Goal: Transaction & Acquisition: Purchase product/service

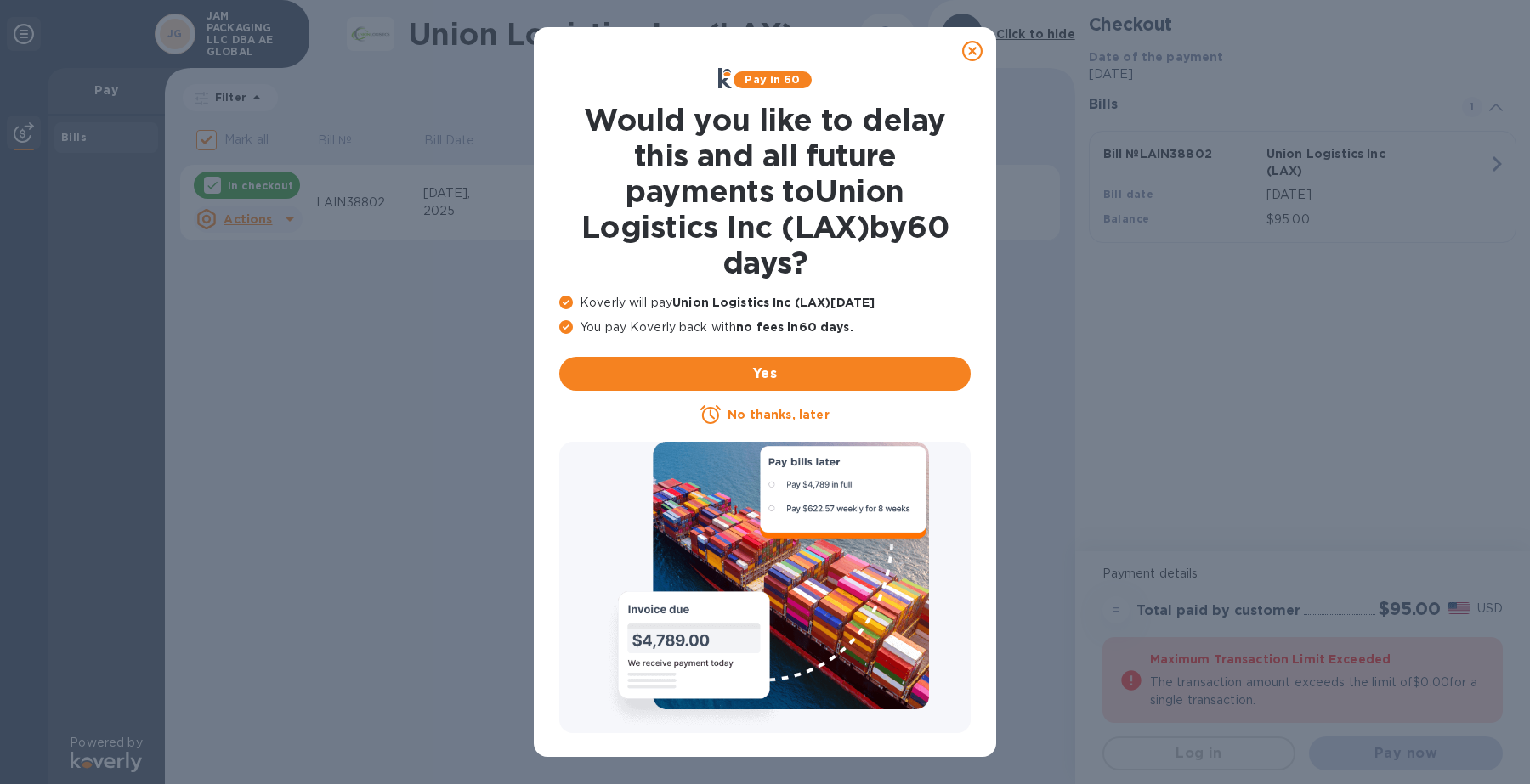
click at [974, 53] on icon at bounding box center [972, 51] width 20 height 20
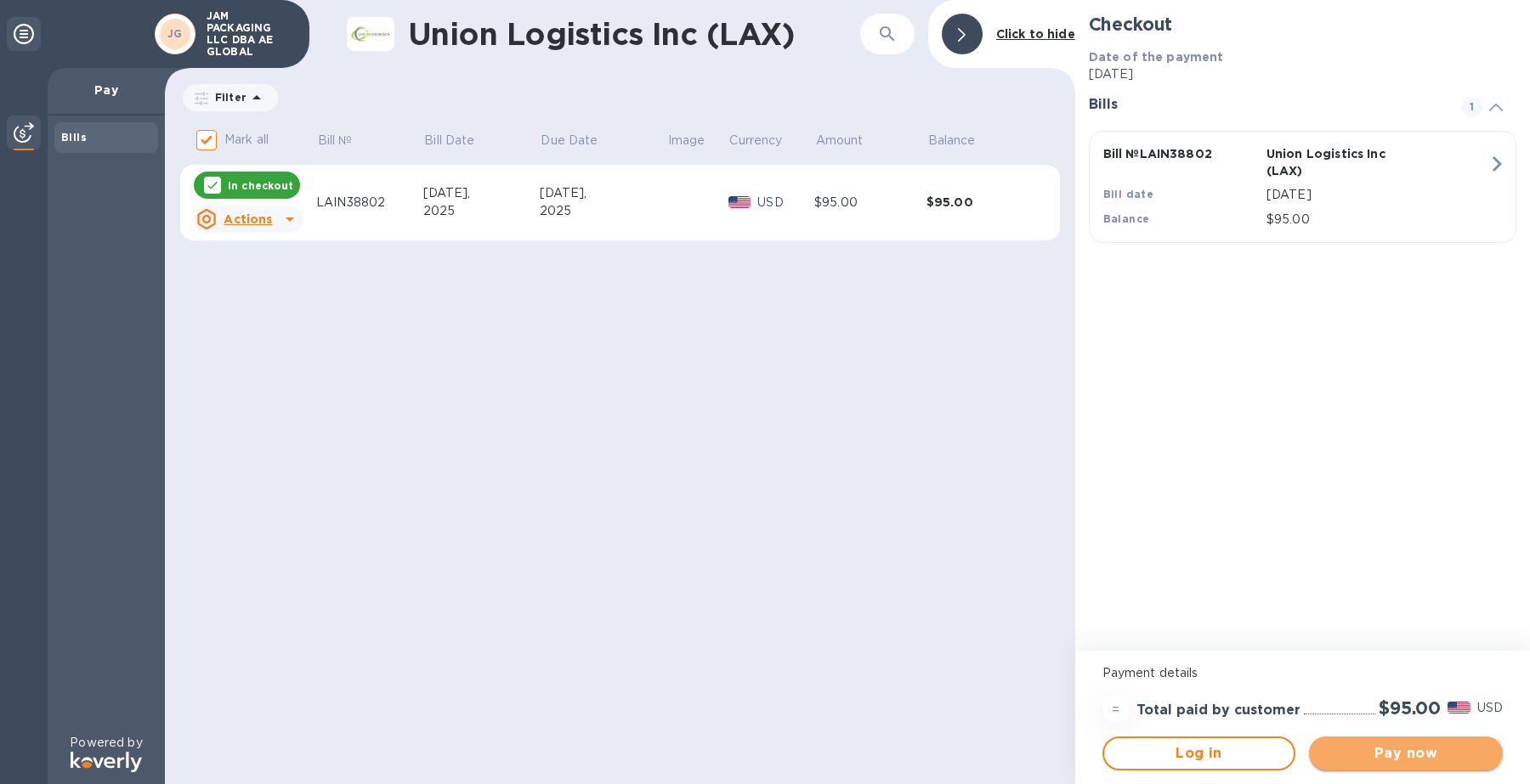
click at [1392, 750] on span "Pay now" at bounding box center [1405, 753] width 167 height 20
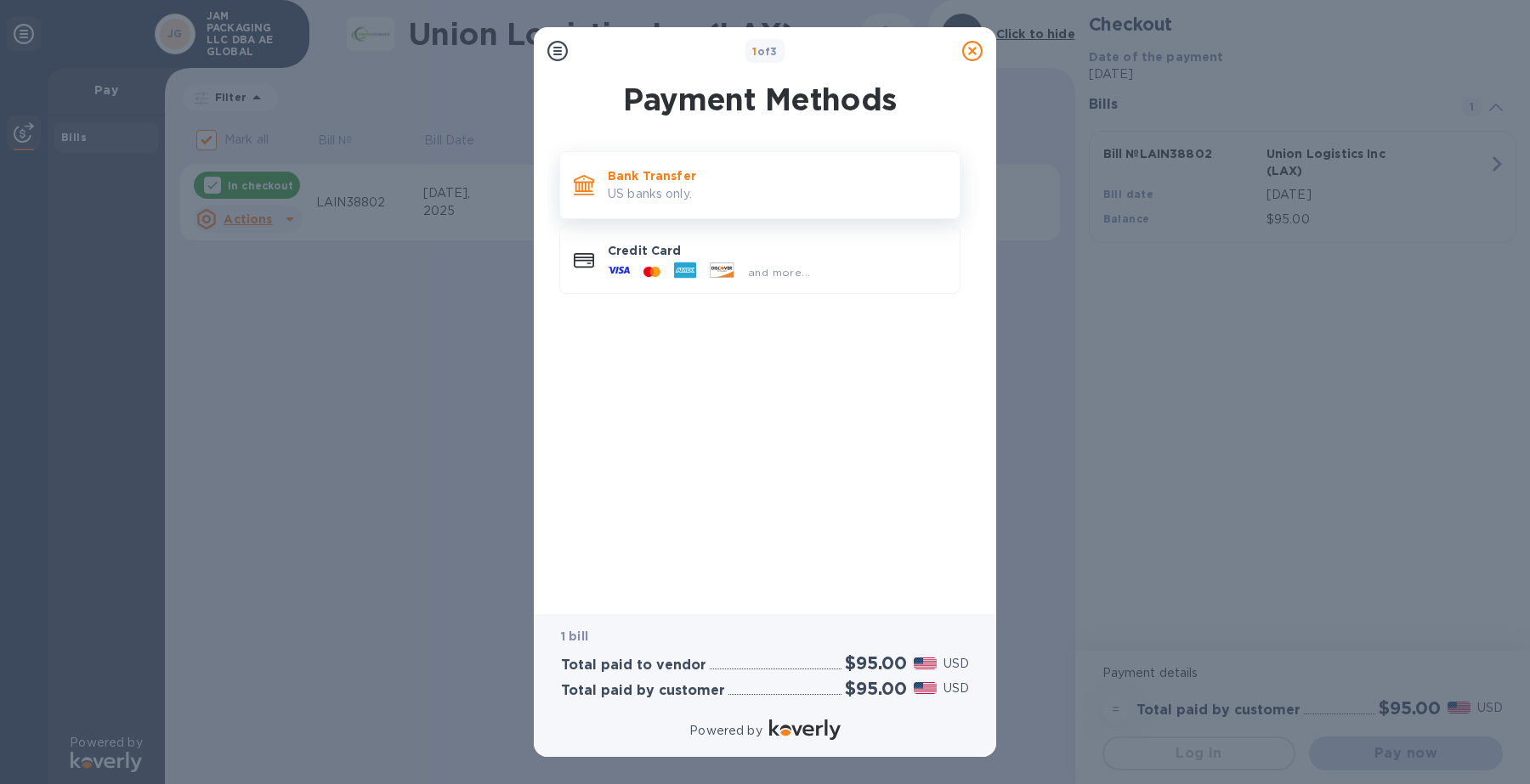
click at [728, 181] on p "Bank Transfer" at bounding box center [777, 175] width 338 height 17
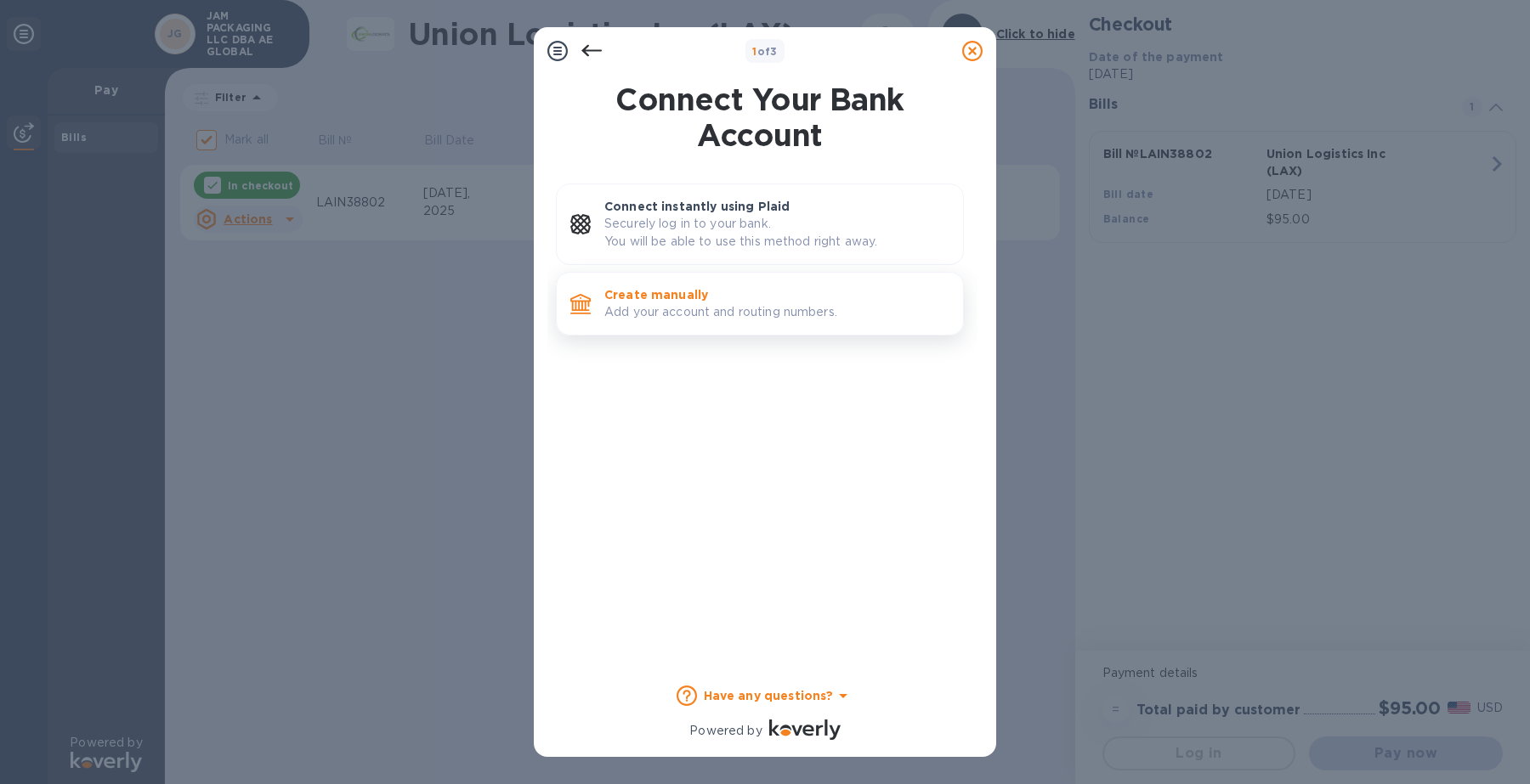
click at [752, 302] on p "Create manually" at bounding box center [777, 294] width 345 height 17
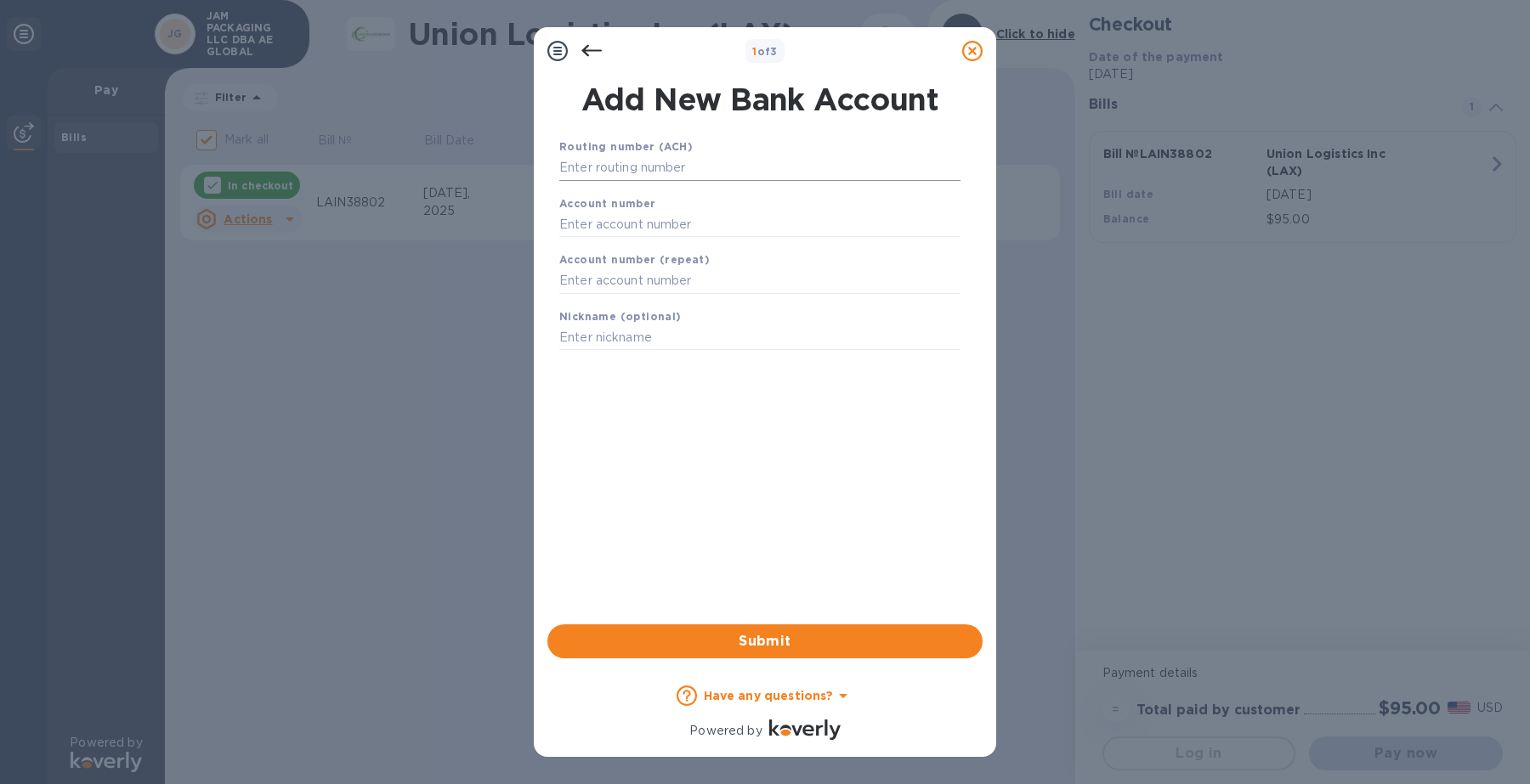
click at [717, 164] on input "text" at bounding box center [760, 167] width 401 height 25
type input "071001533"
click at [721, 244] on input "text" at bounding box center [760, 245] width 401 height 25
type input "4067018"
click at [775, 302] on input "text" at bounding box center [760, 302] width 401 height 25
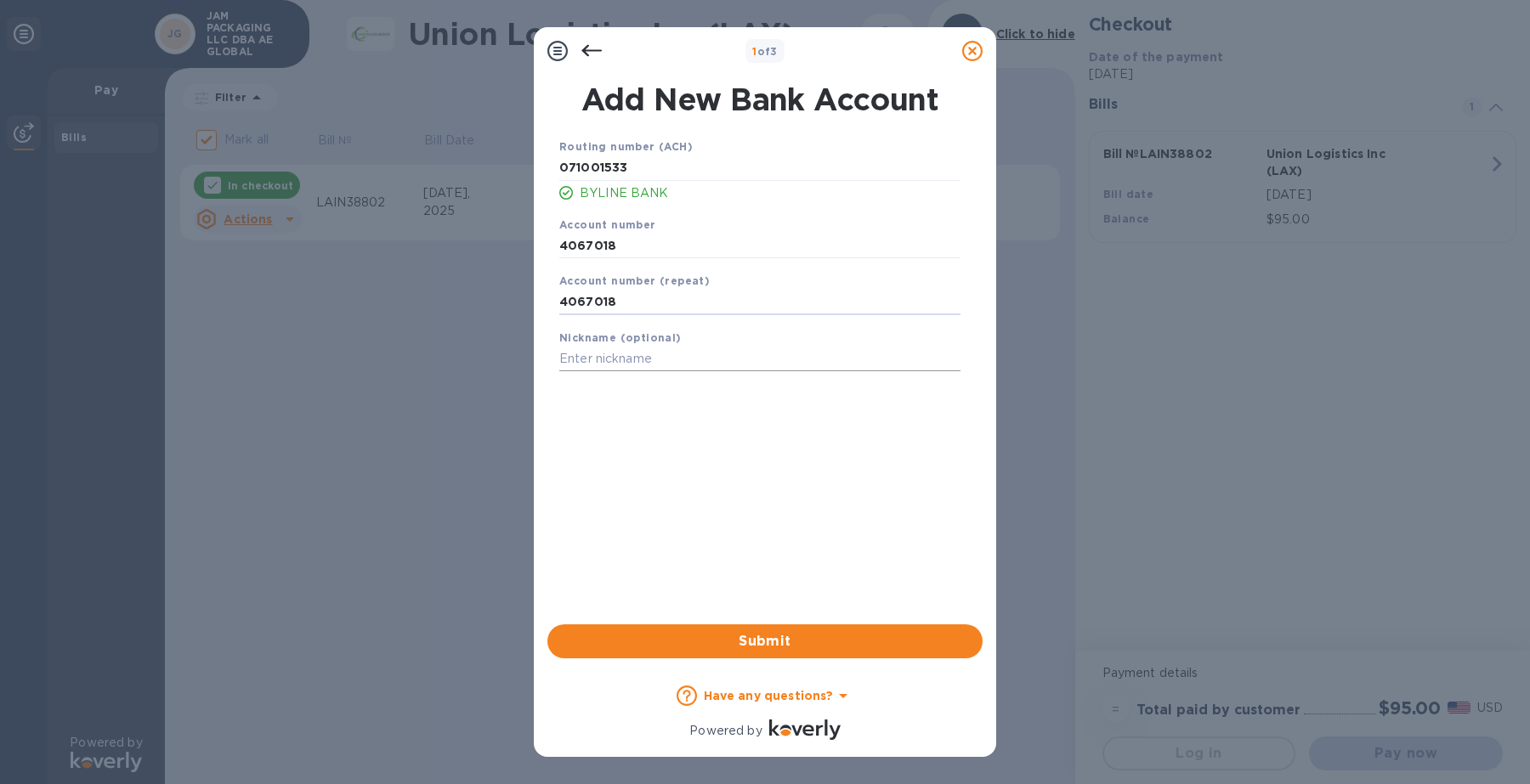
type input "4067018"
click at [765, 358] on input "text" at bounding box center [760, 359] width 401 height 25
type input "TAC"
click at [713, 651] on span "Submit" at bounding box center [765, 641] width 408 height 20
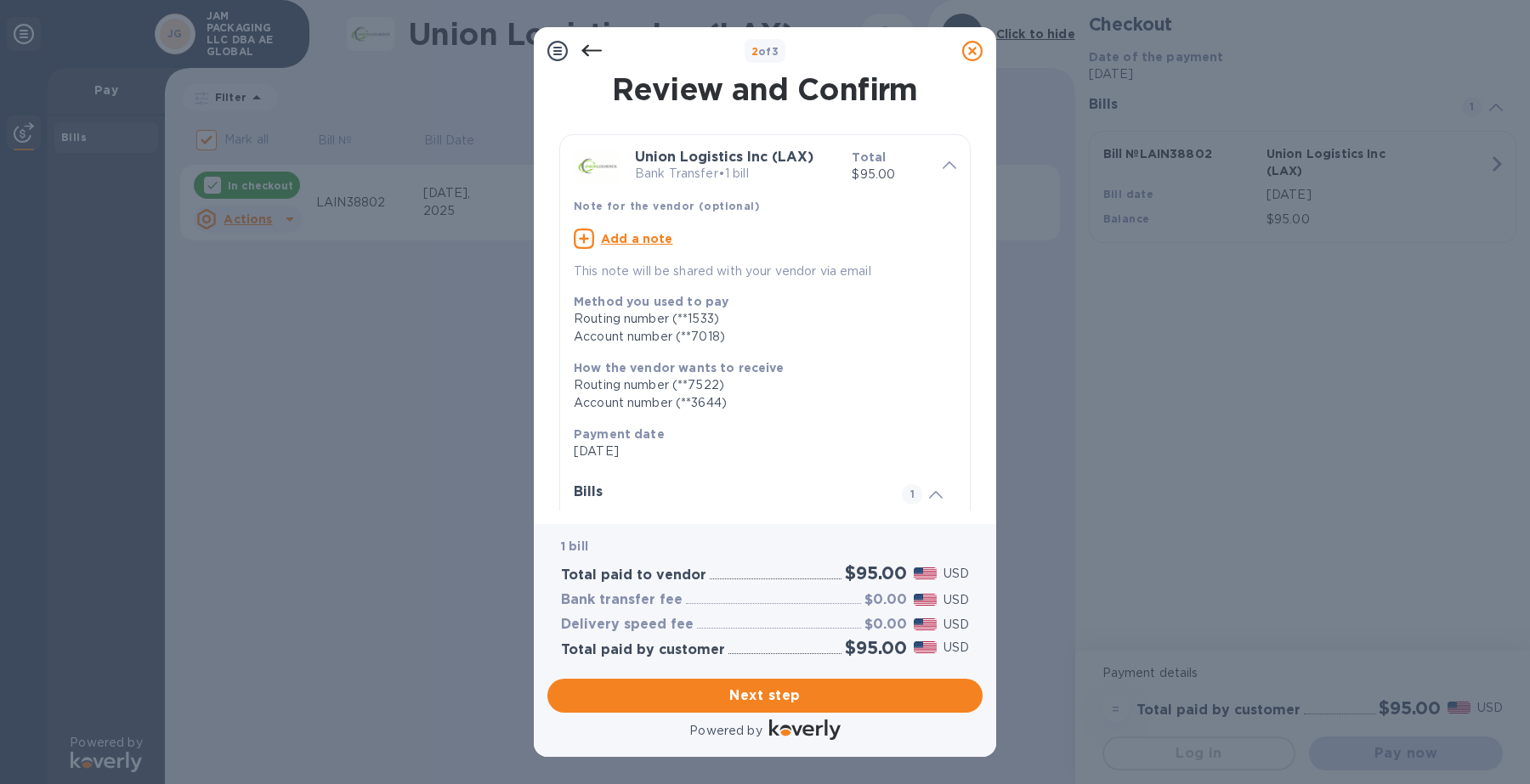
click at [651, 235] on u "Add a note" at bounding box center [637, 239] width 72 height 14
drag, startPoint x: 707, startPoint y: 240, endPoint x: 694, endPoint y: 235, distance: 13.9
click at [698, 238] on textarea at bounding box center [751, 241] width 355 height 15
type textarea "S"
type textarea "SO-2507048"
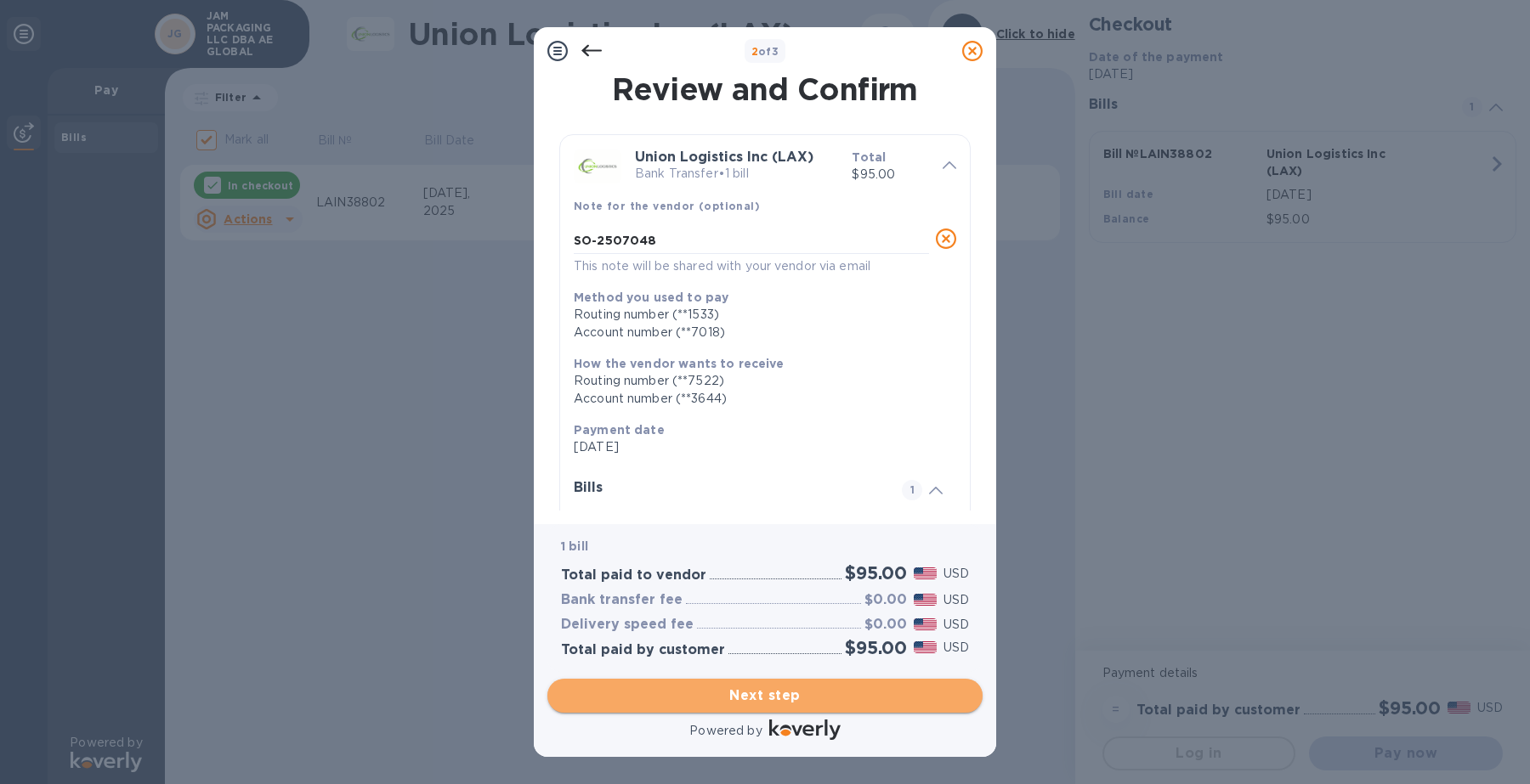
click at [768, 693] on span "Next step" at bounding box center [765, 695] width 408 height 20
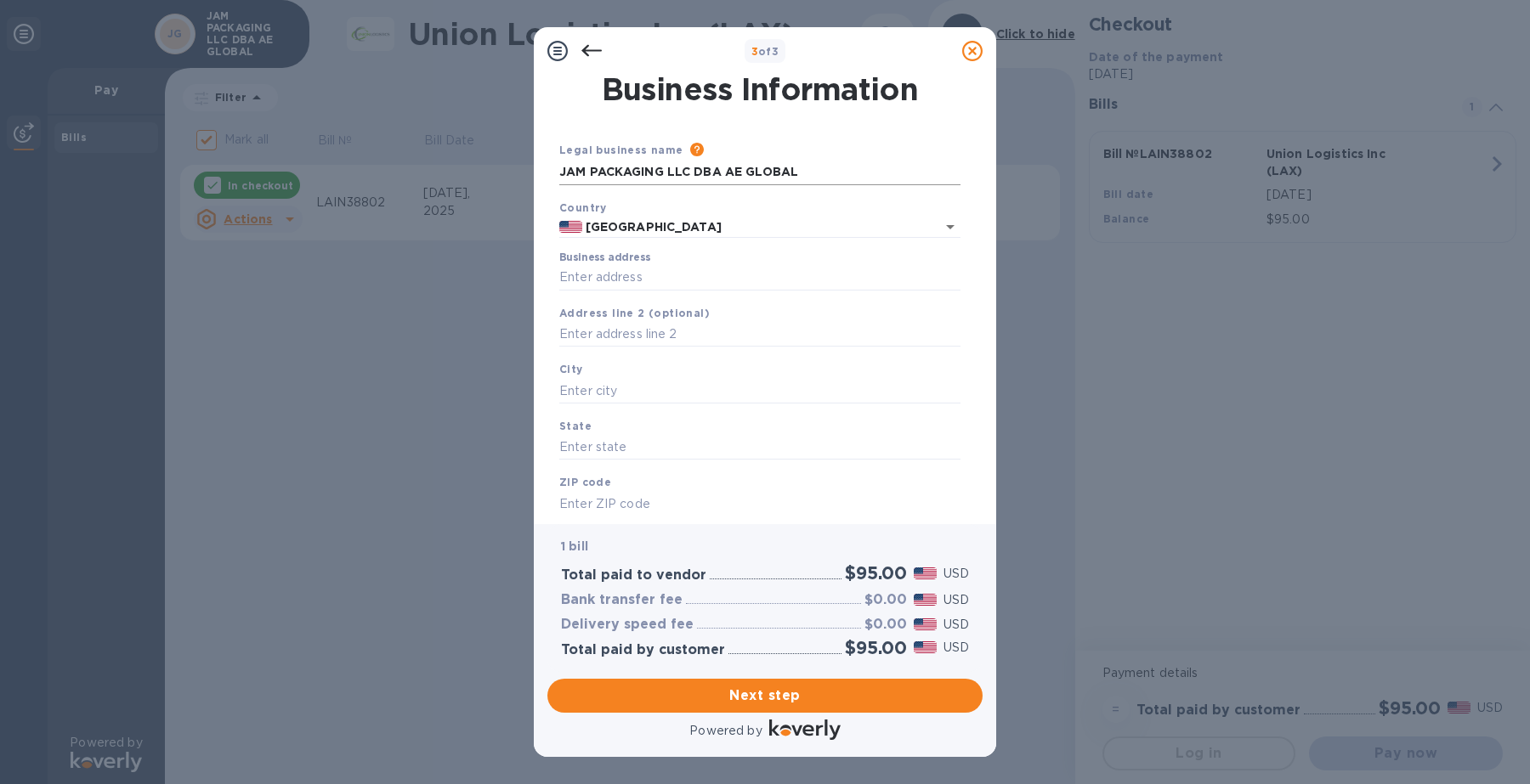
click at [827, 181] on input "JAM PACKAGING LLC DBA AE GLOBAL" at bounding box center [760, 172] width 401 height 25
drag, startPoint x: 809, startPoint y: 171, endPoint x: 10, endPoint y: 159, distance: 799.1
click at [10, 159] on div "3 of 3 Business Information Legal business name Please provide the legal name t…" at bounding box center [765, 392] width 1530 height 784
type input "Trust Air Cargo"
click at [642, 283] on input "Business address" at bounding box center [760, 277] width 401 height 25
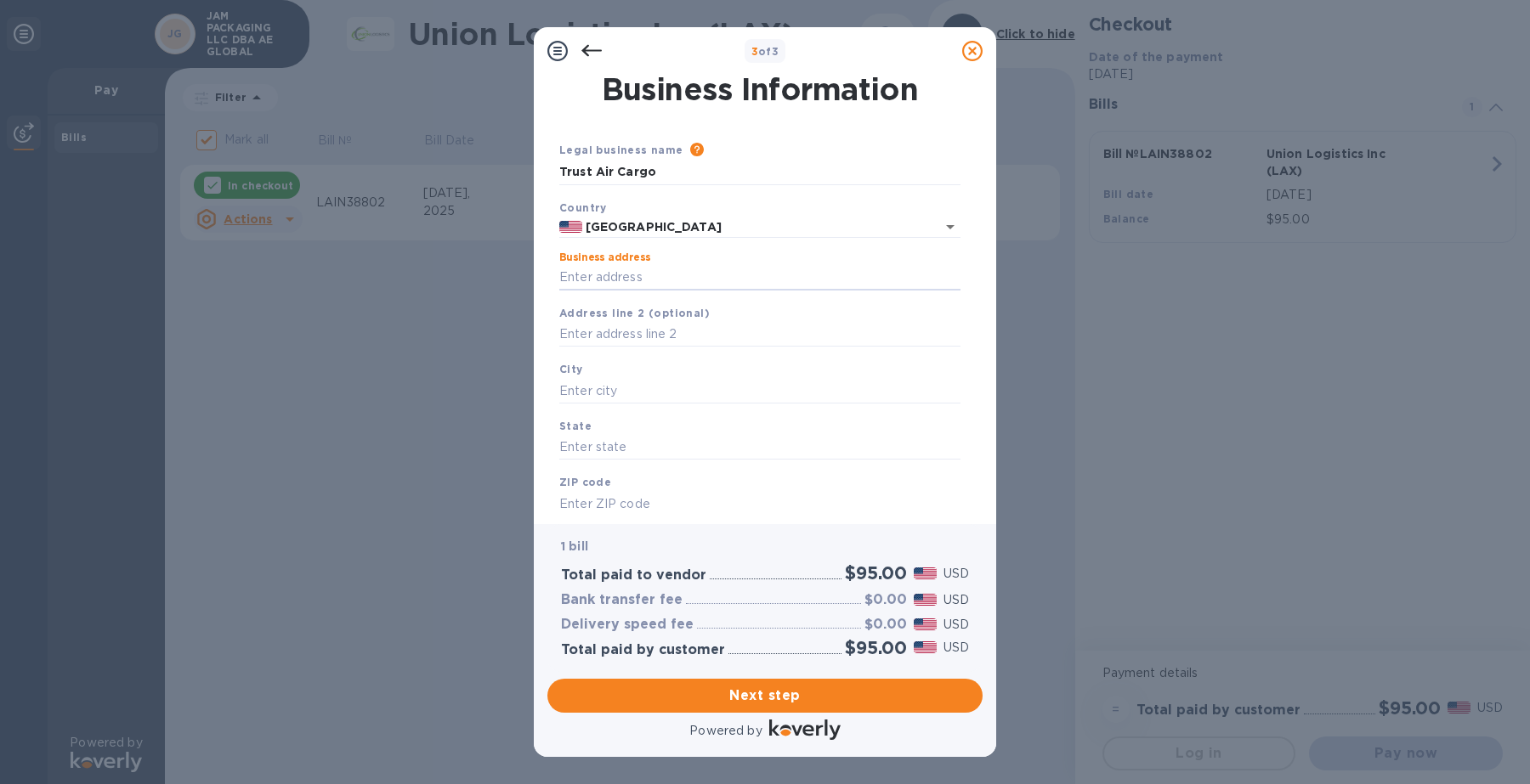
type input "[STREET_ADDRESS]"
click at [664, 393] on input "text" at bounding box center [760, 391] width 401 height 25
type input "[GEOGRAPHIC_DATA]"
click at [591, 457] on input "text" at bounding box center [760, 447] width 401 height 25
type input "IL"
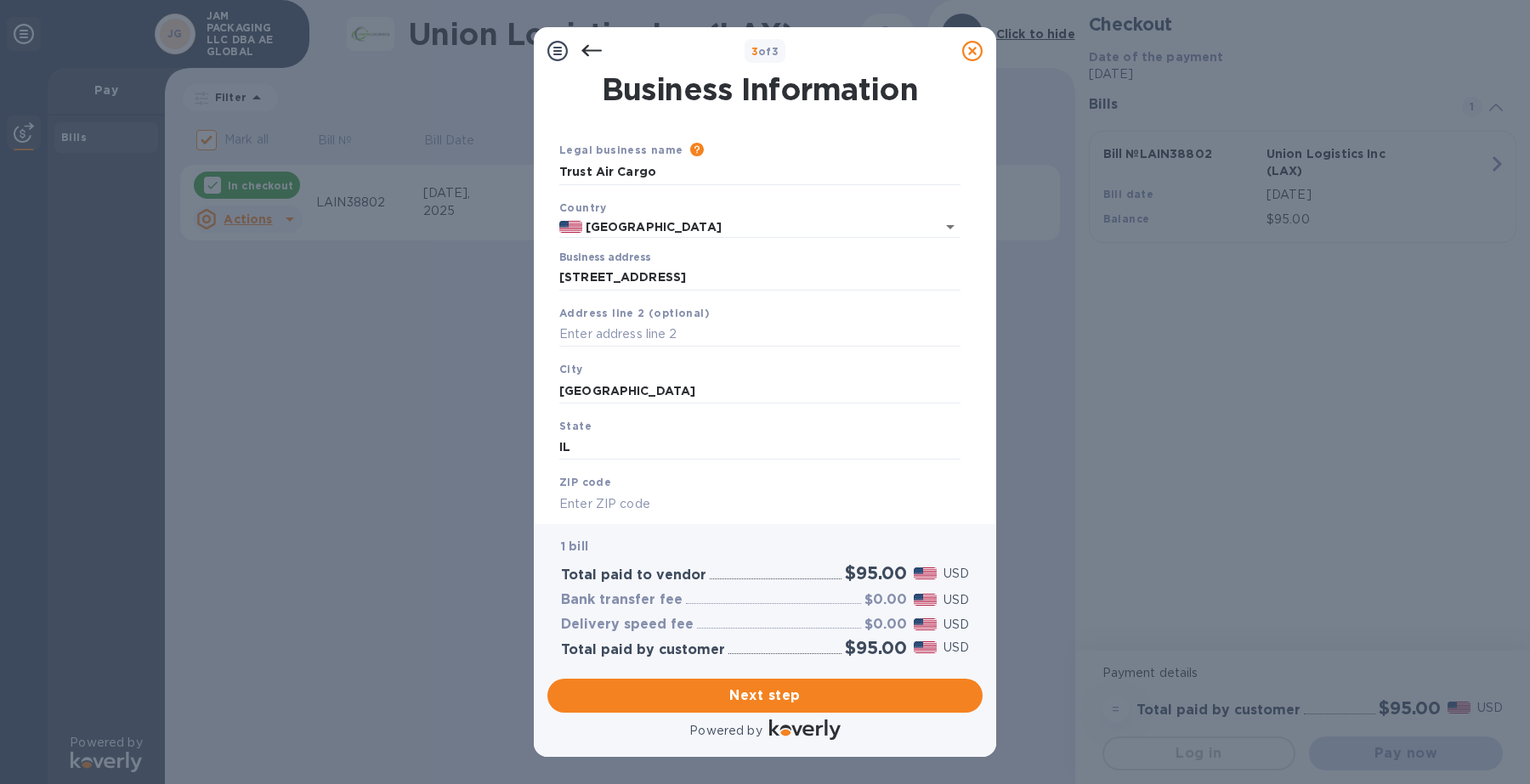
click at [639, 502] on input "text" at bounding box center [760, 503] width 401 height 25
type input "60007"
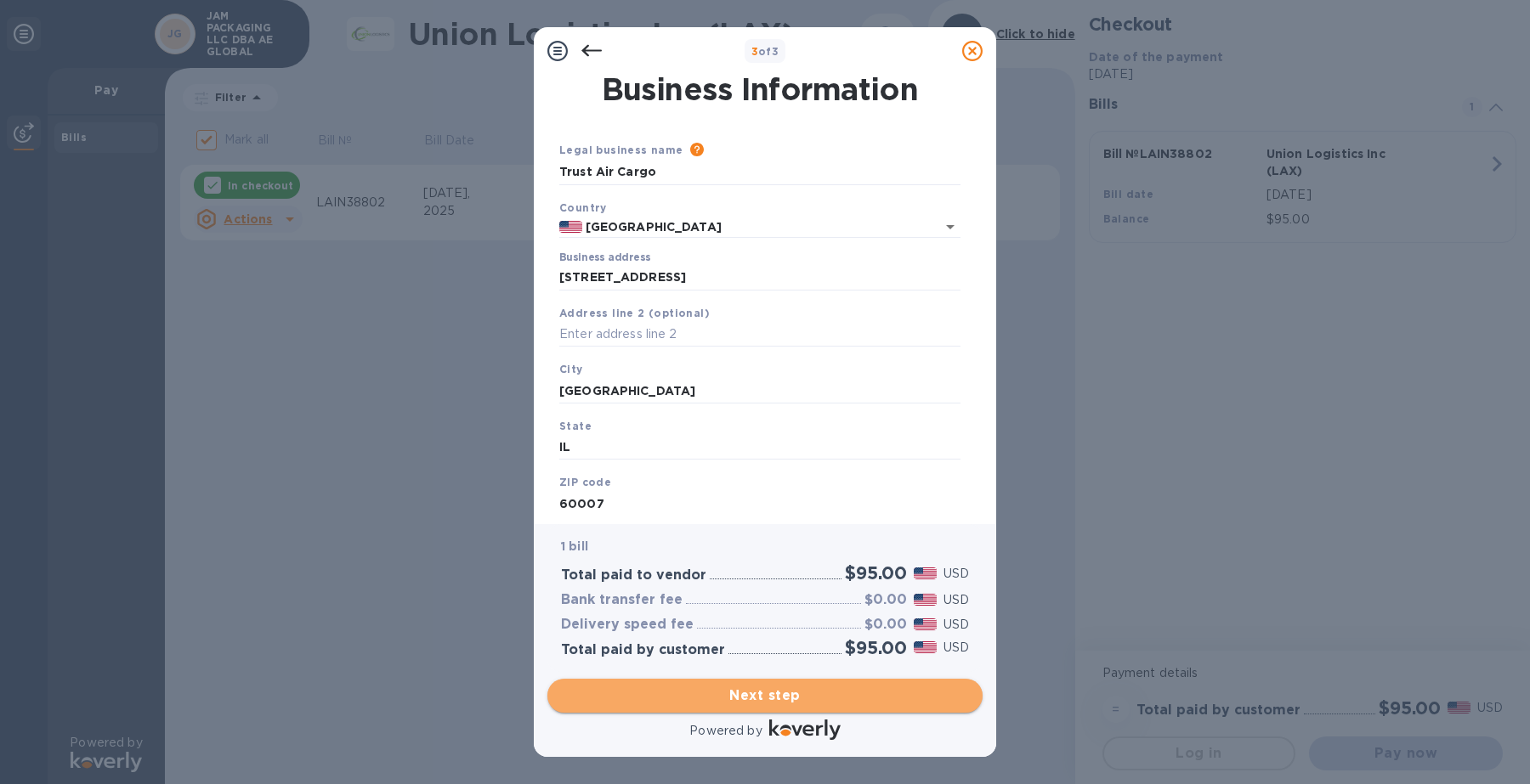
click at [718, 693] on span "Next step" at bounding box center [765, 695] width 408 height 20
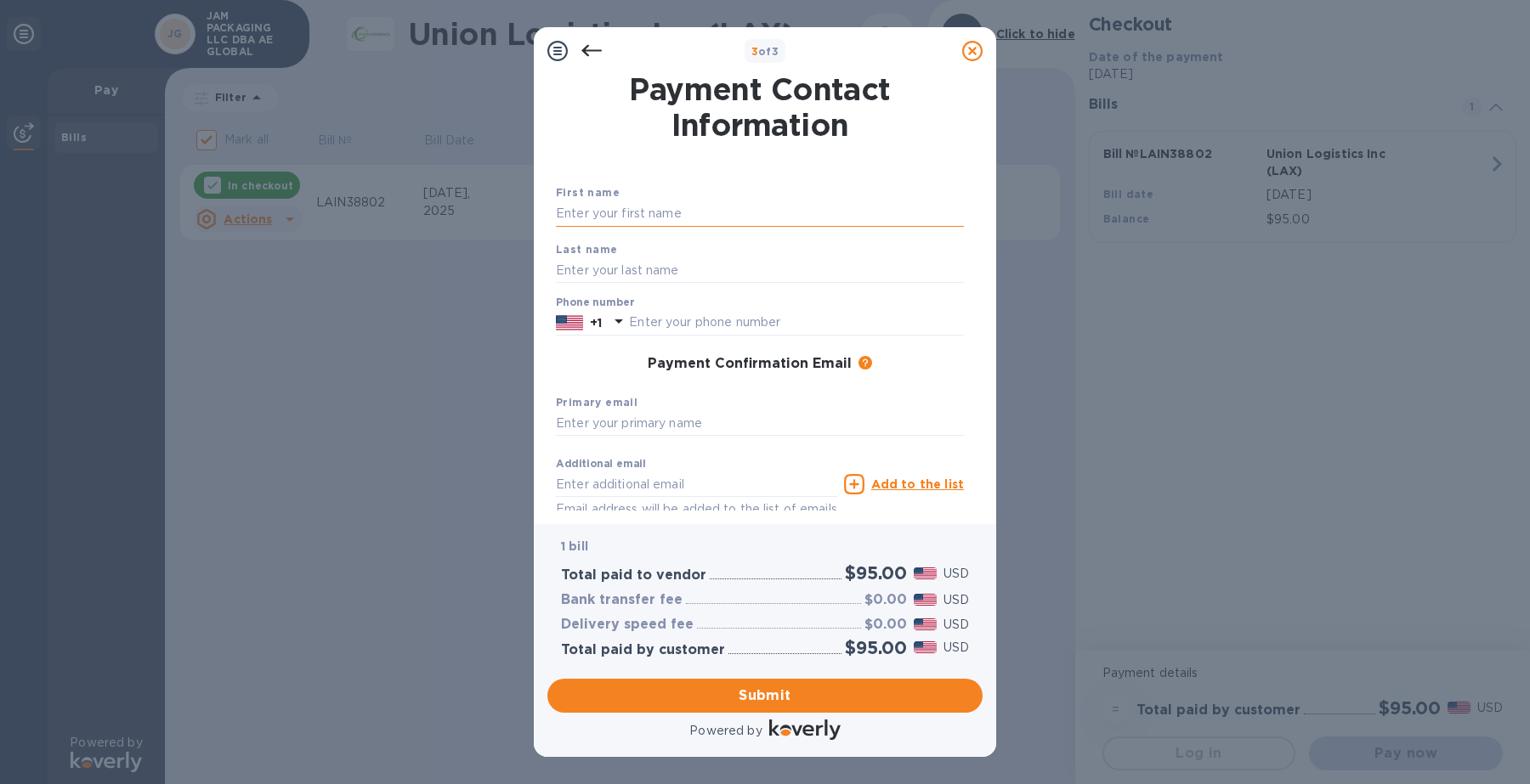
drag, startPoint x: 706, startPoint y: 206, endPoint x: 695, endPoint y: 206, distance: 11.0
click at [706, 206] on input "text" at bounding box center [760, 214] width 408 height 25
type input "[PERSON_NAME]"
type input "6303502740"
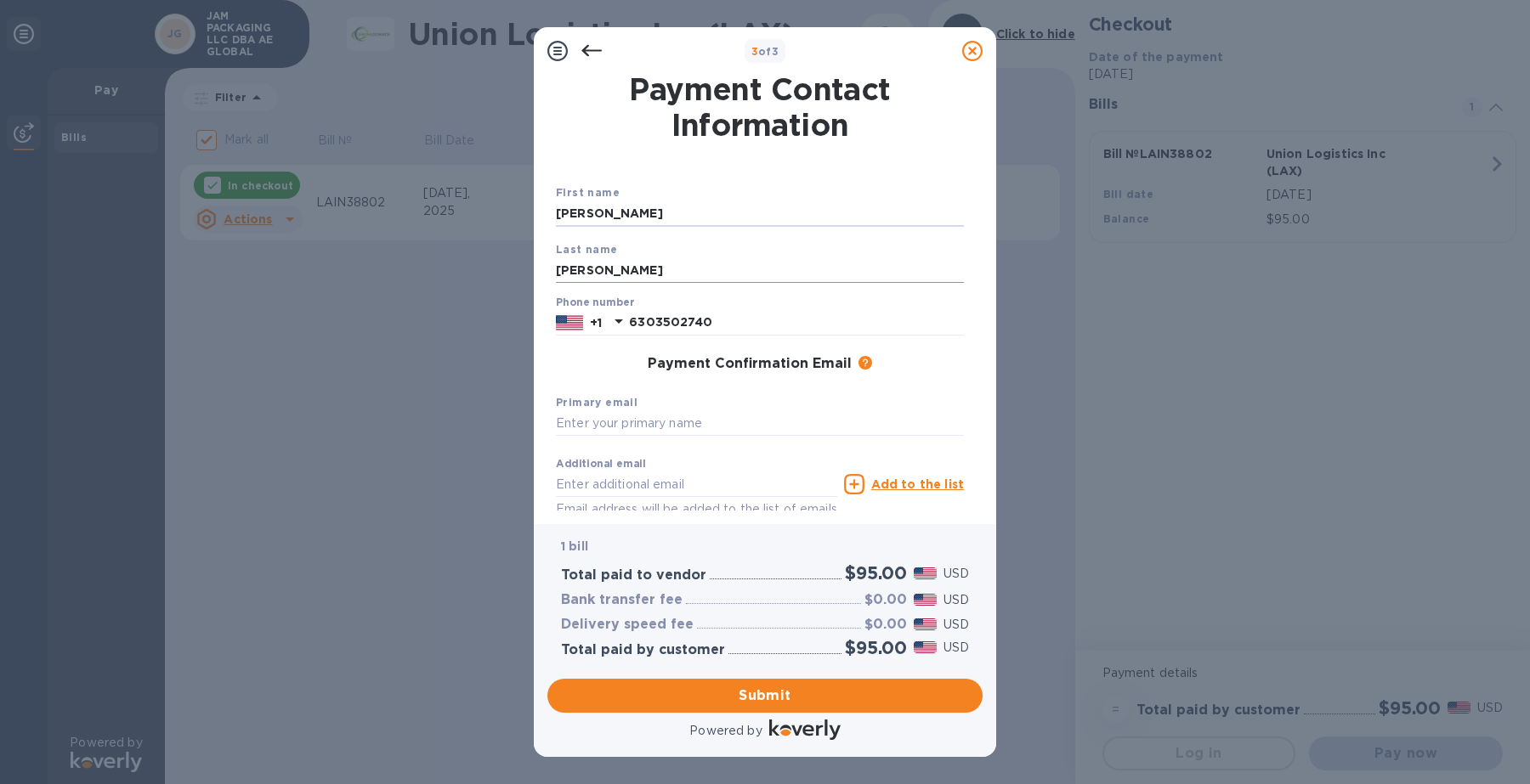
type input "[PERSON_NAME][EMAIL_ADDRESS][DOMAIN_NAME]"
click at [617, 422] on input "text" at bounding box center [760, 424] width 408 height 25
type input "C"
drag, startPoint x: 633, startPoint y: 487, endPoint x: 483, endPoint y: 483, distance: 150.1
click at [400, 483] on div "3 of 3 Payment Contact Information First name [PERSON_NAME] Last name [PERSON_N…" at bounding box center [765, 392] width 1530 height 784
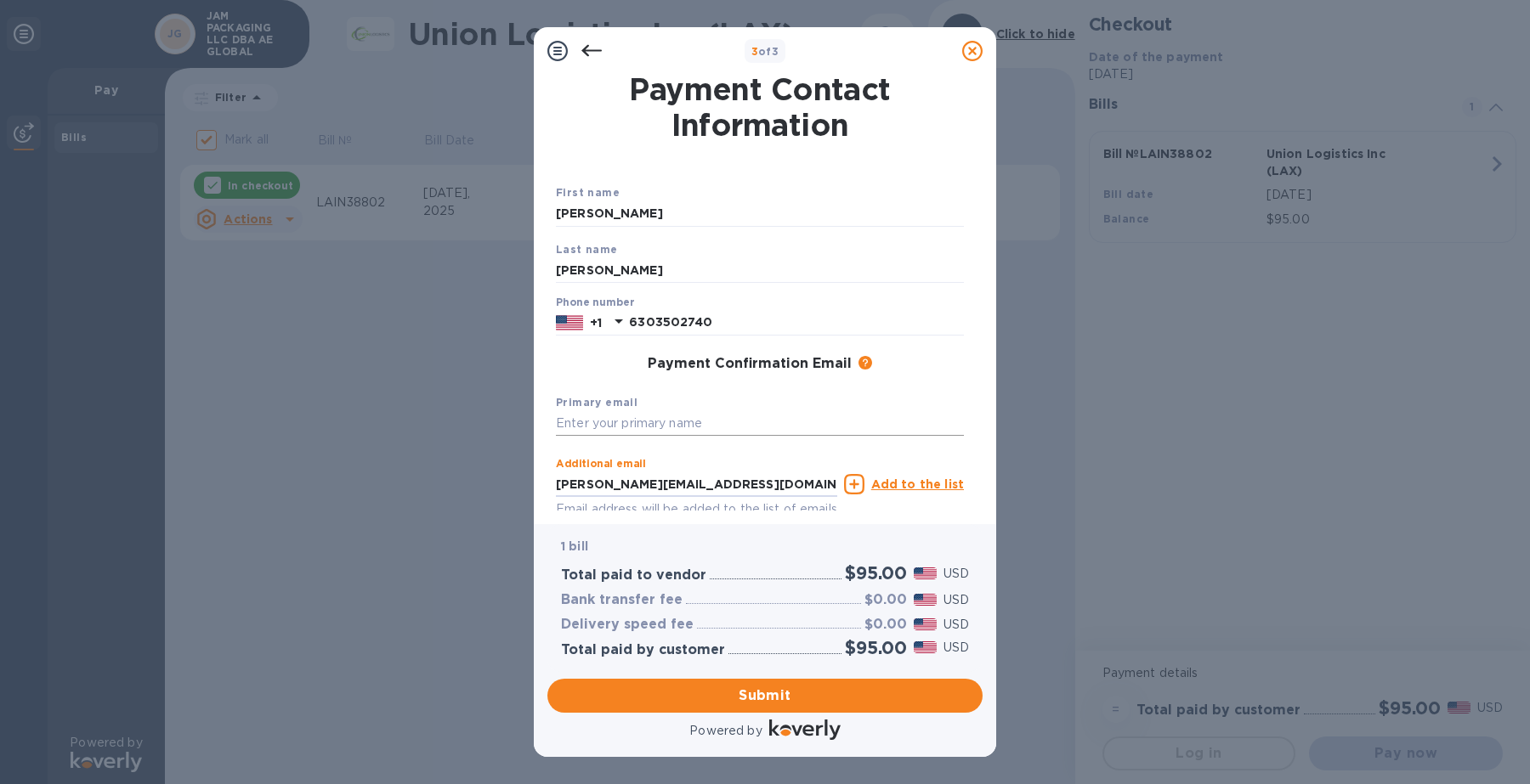
click at [586, 419] on input "text" at bounding box center [760, 424] width 408 height 25
paste input "[PERSON_NAME][EMAIL_ADDRESS][DOMAIN_NAME]"
type input "[PERSON_NAME][EMAIL_ADDRESS][DOMAIN_NAME]"
drag, startPoint x: 591, startPoint y: 484, endPoint x: 515, endPoint y: 473, distance: 76.8
click at [515, 473] on div "3 of 3 Payment Contact Information First name [PERSON_NAME] Last name [PERSON_N…" at bounding box center [765, 392] width 1530 height 784
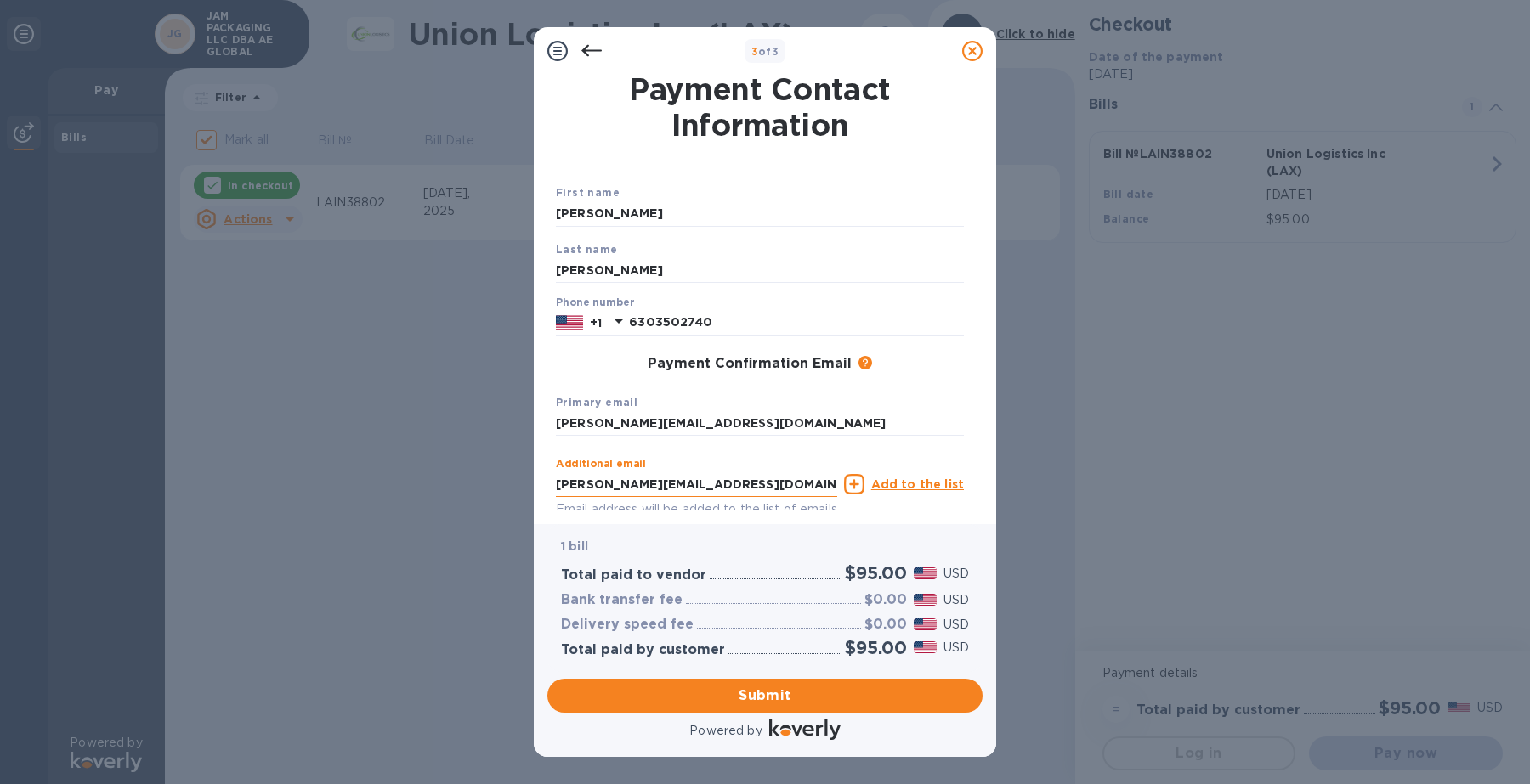
click at [591, 485] on input "[PERSON_NAME][EMAIL_ADDRESS][DOMAIN_NAME]" at bounding box center [696, 484] width 282 height 25
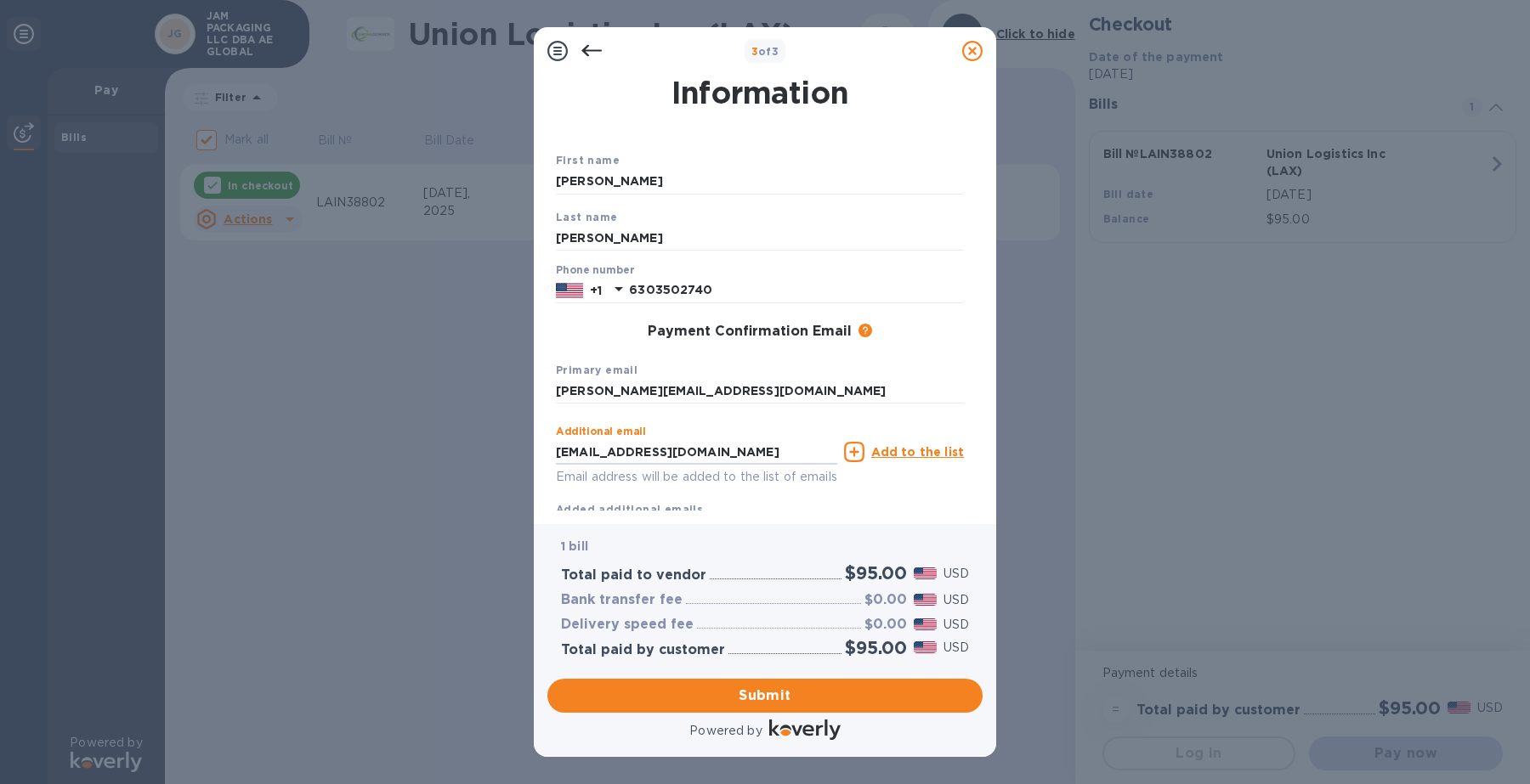
scroll to position [85, 0]
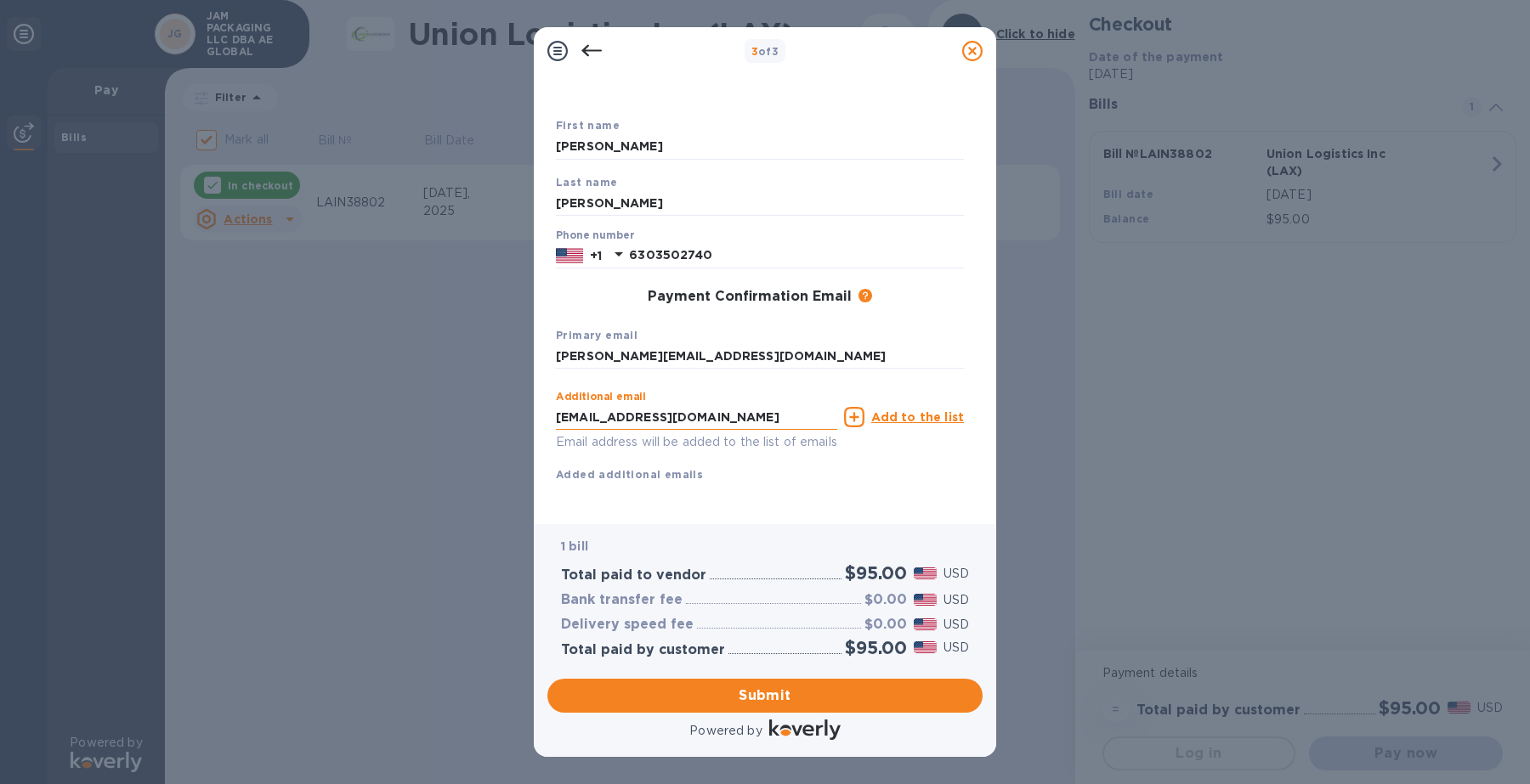
click at [775, 405] on input "[EMAIL_ADDRESS][DOMAIN_NAME]" at bounding box center [696, 417] width 282 height 25
type input "[EMAIL_ADDRESS][DOMAIN_NAME]"
click at [912, 411] on u "Add to the list" at bounding box center [918, 418] width 92 height 14
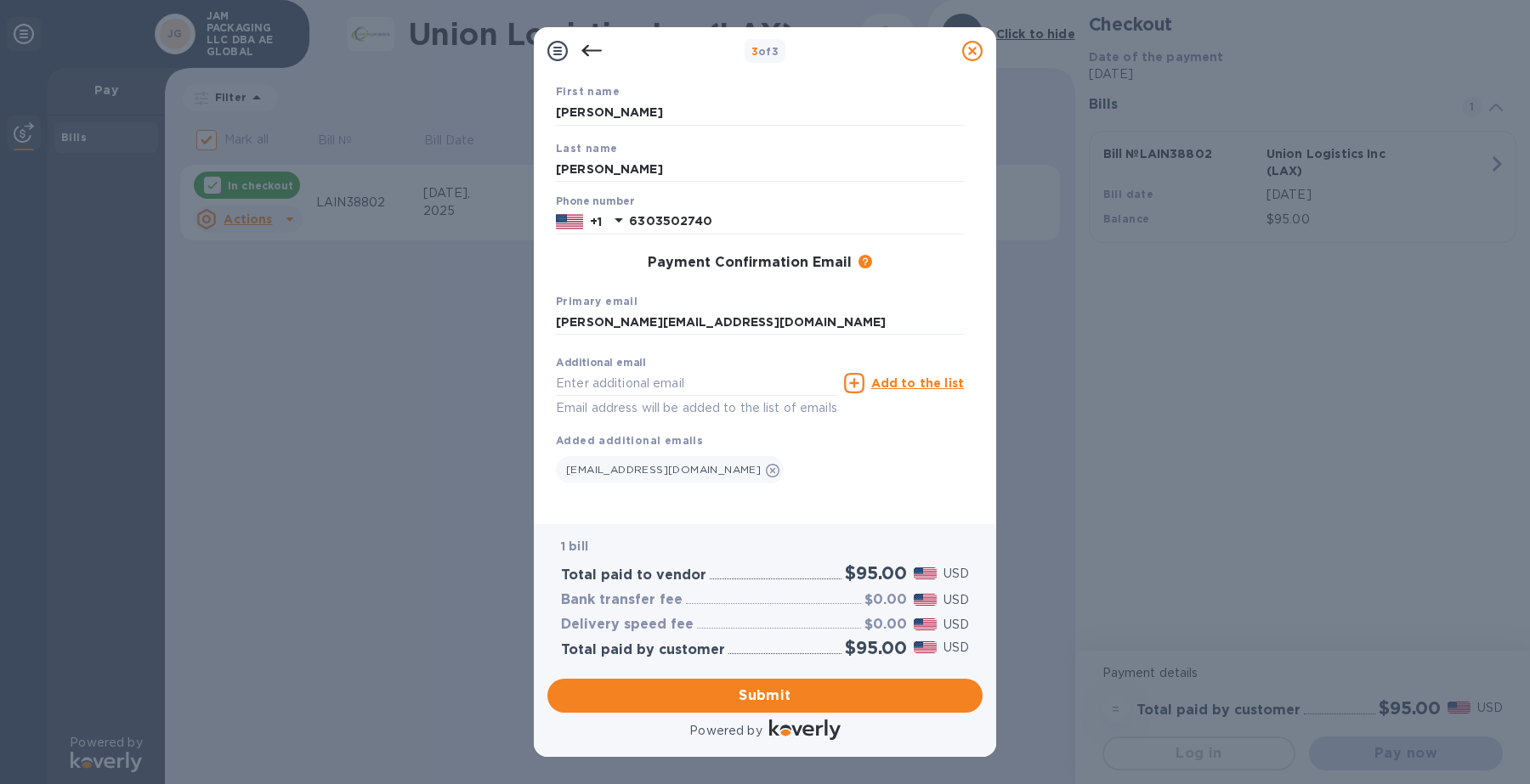
scroll to position [119, 0]
click at [784, 694] on span "Submit" at bounding box center [765, 695] width 408 height 20
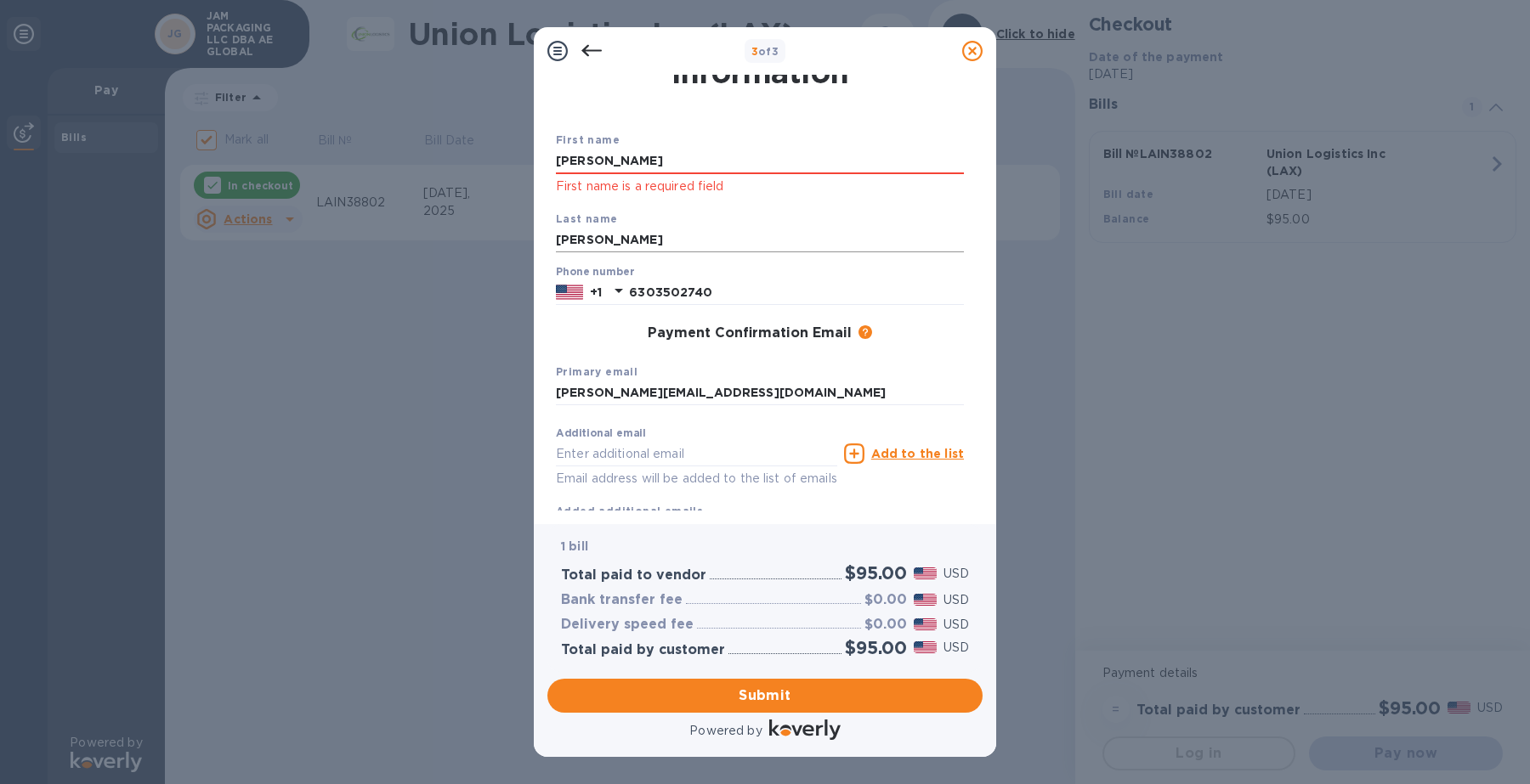
scroll to position [0, 0]
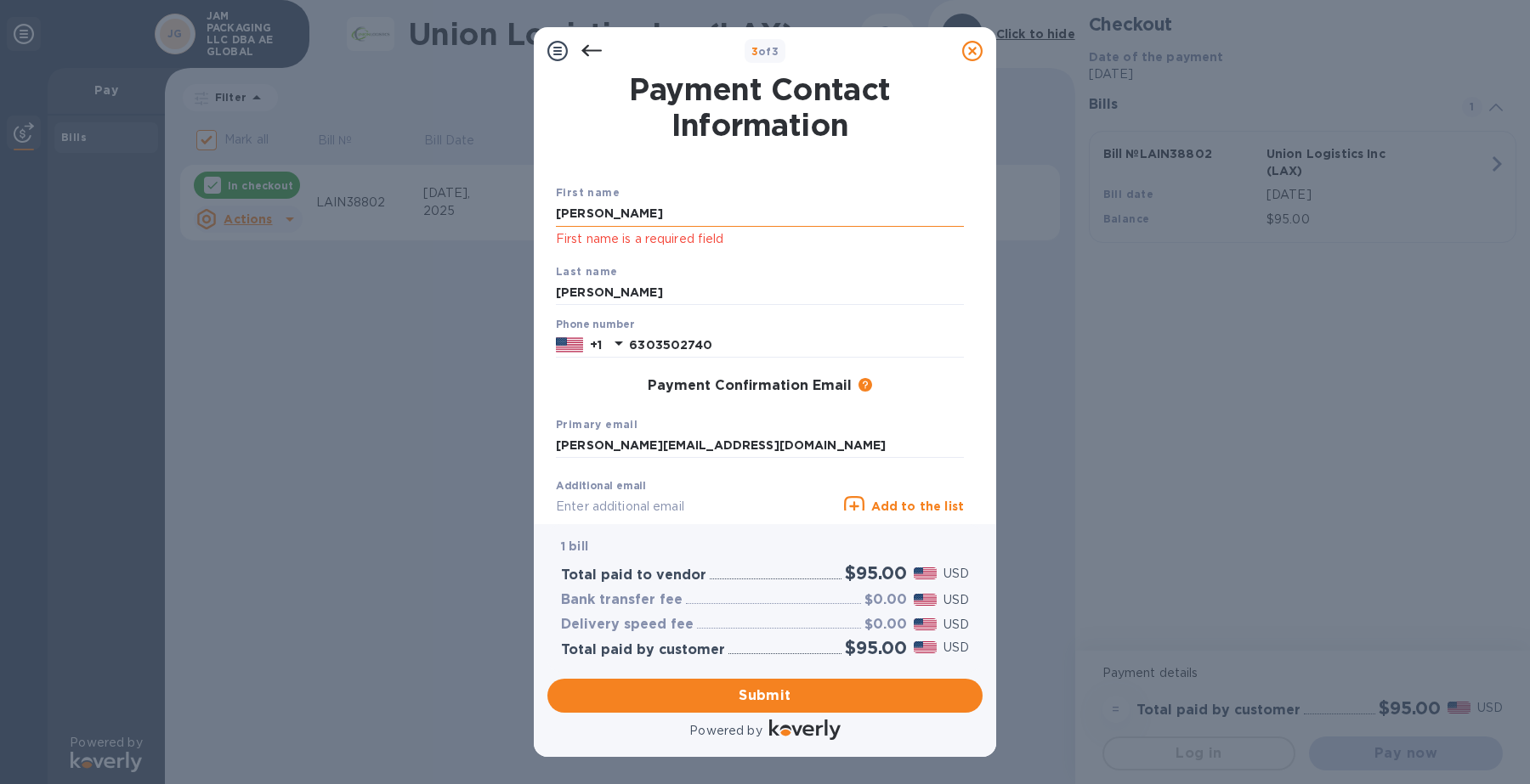
click at [629, 213] on input "[PERSON_NAME]" at bounding box center [760, 214] width 408 height 25
drag, startPoint x: 625, startPoint y: 214, endPoint x: 409, endPoint y: 213, distance: 216.0
click at [409, 213] on div "3 of 3 Payment Contact Information First name [PERSON_NAME] First name is a req…" at bounding box center [765, 392] width 1530 height 784
type input "c"
type input "[PERSON_NAME]"
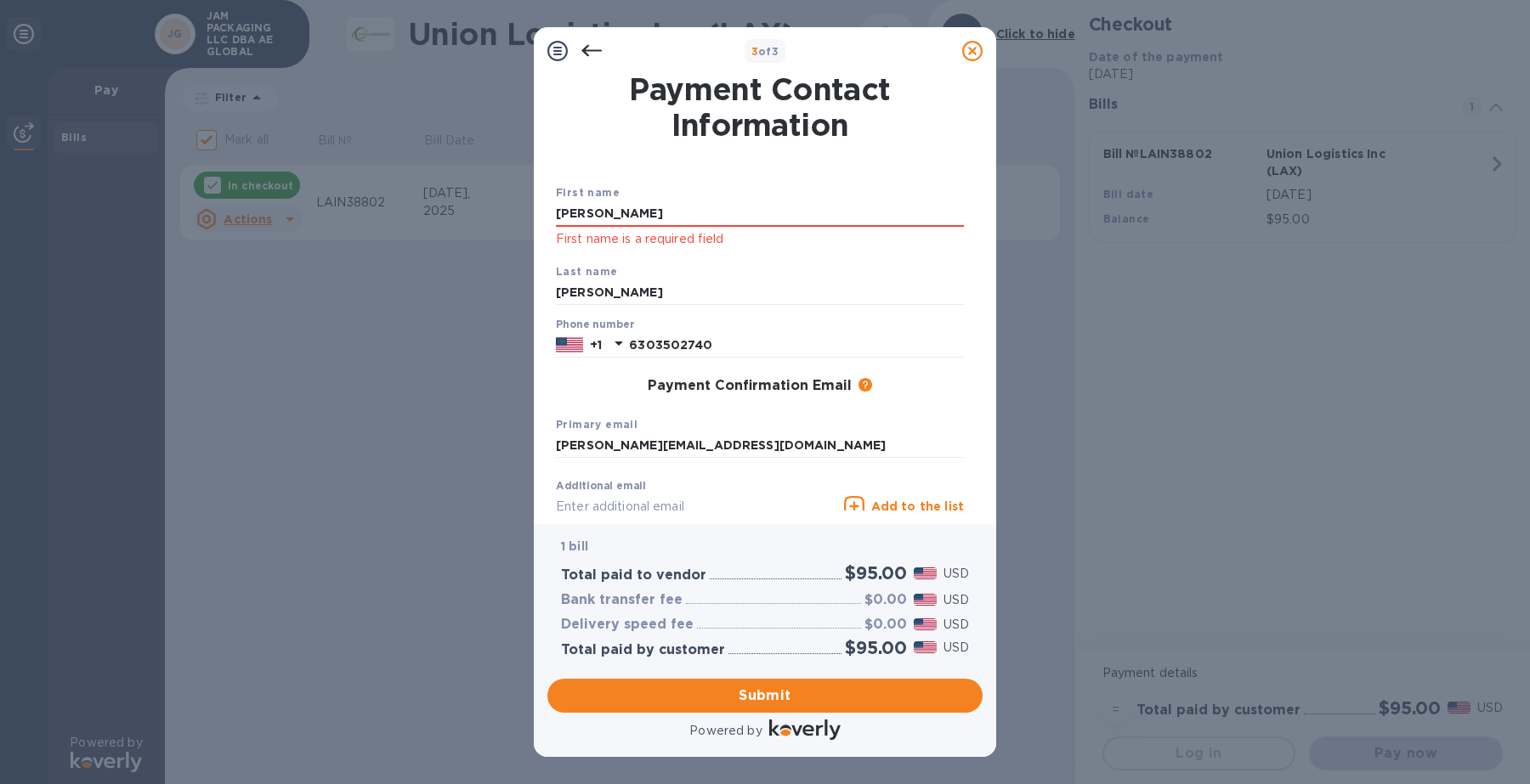
click at [823, 173] on div "First name [PERSON_NAME] First name is a required field Last name Hui Phone num…" at bounding box center [760, 381] width 415 height 457
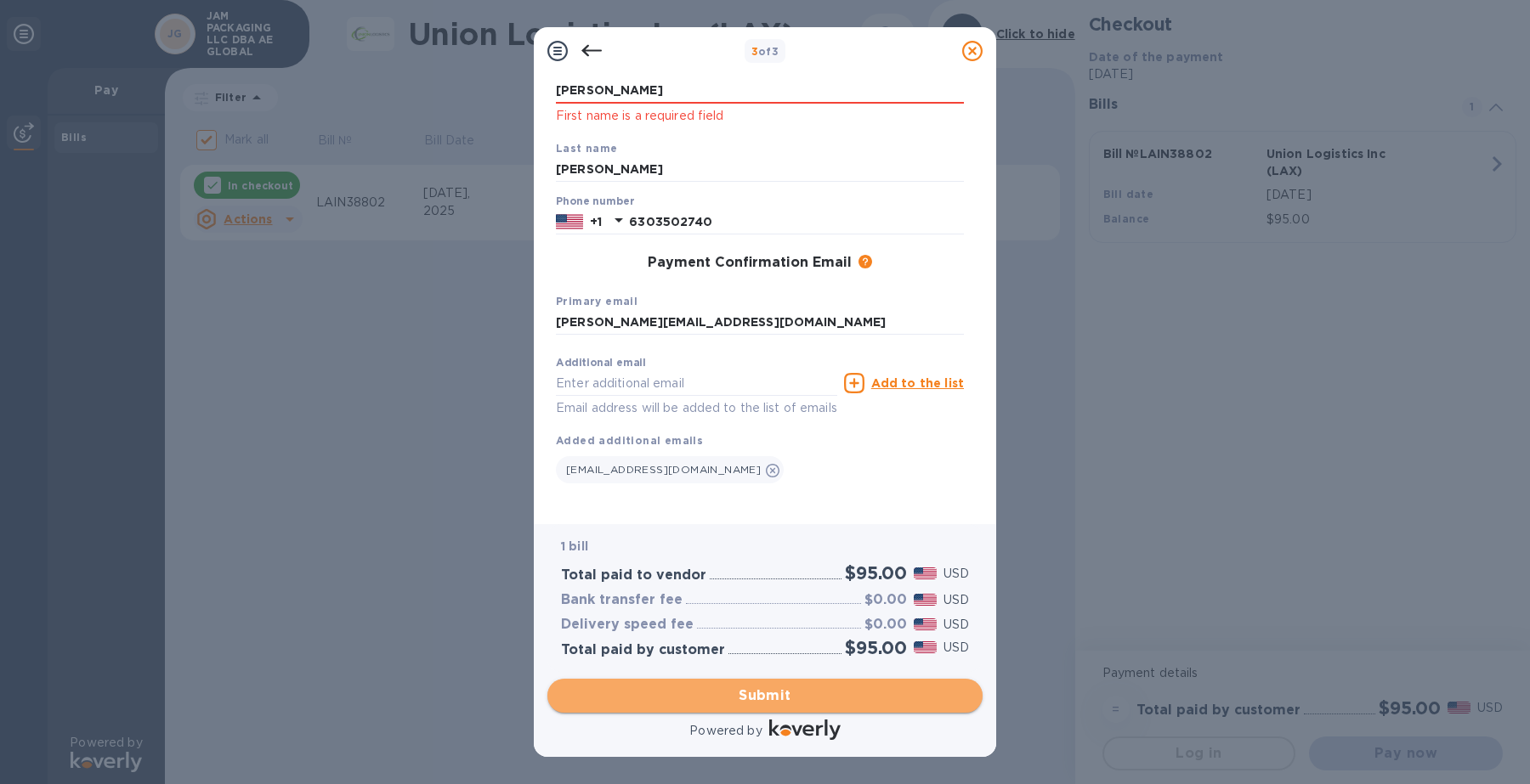
click at [746, 695] on span "Submit" at bounding box center [765, 695] width 408 height 20
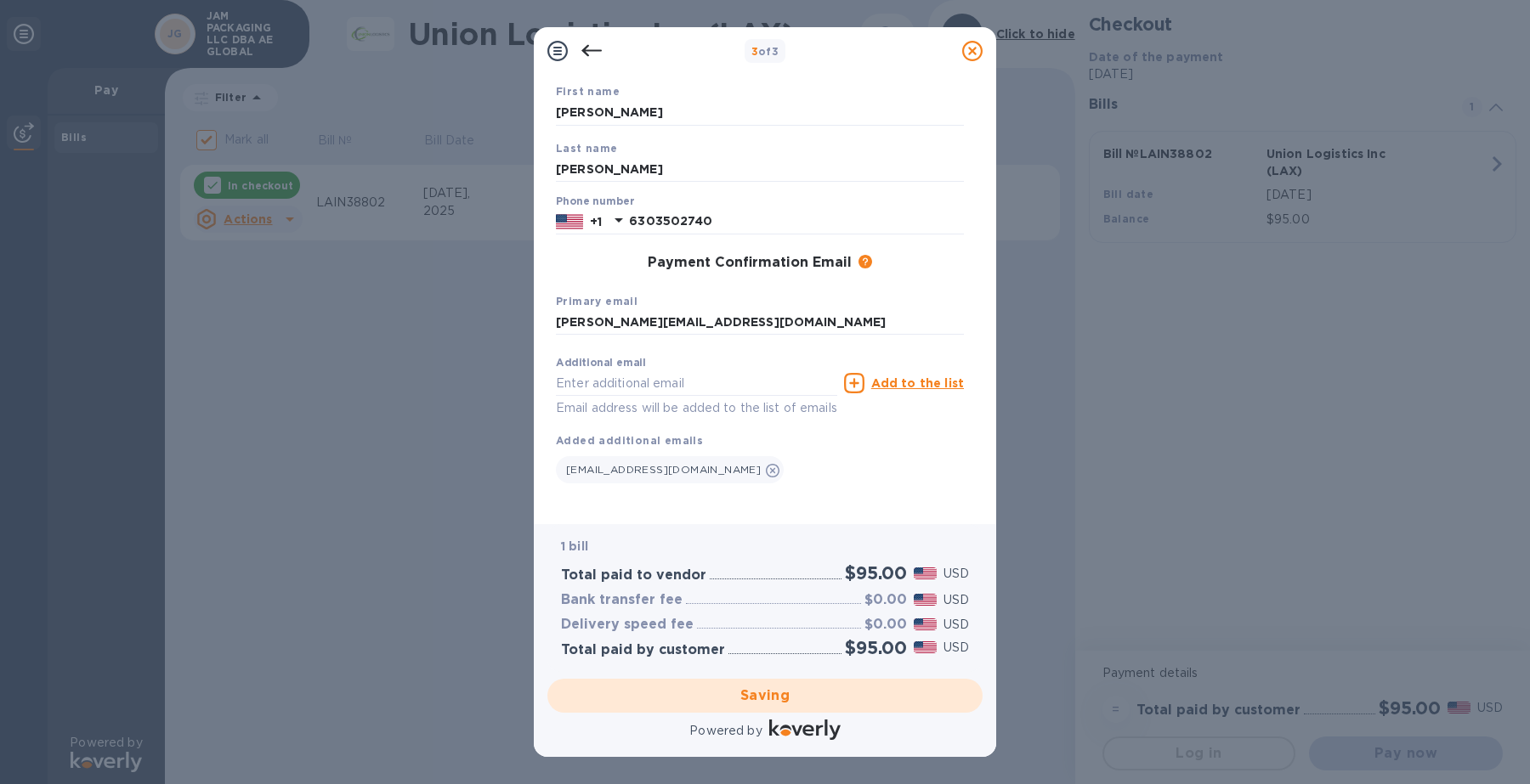
checkbox input "false"
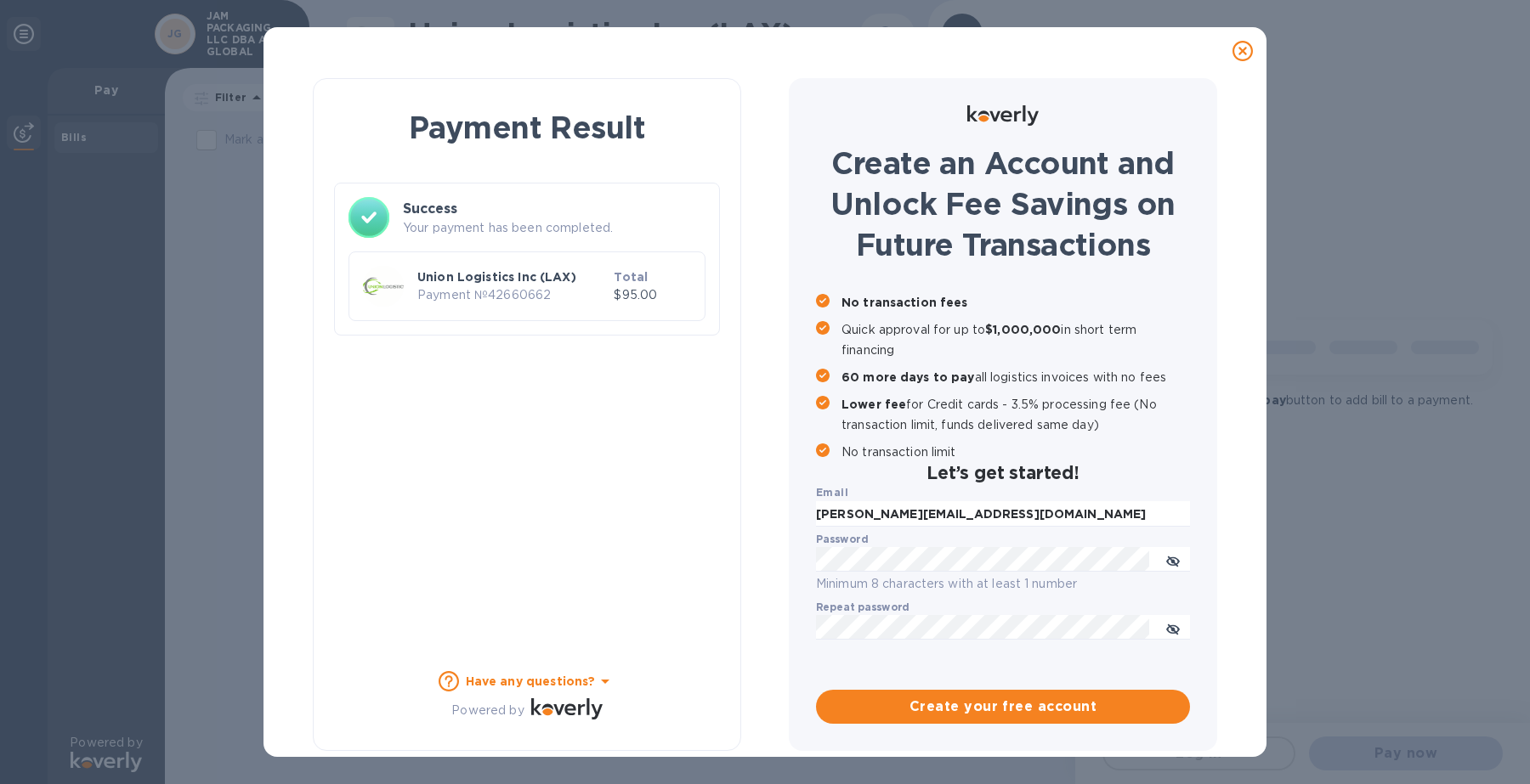
scroll to position [0, 0]
drag, startPoint x: 459, startPoint y: 208, endPoint x: 463, endPoint y: 243, distance: 35.2
click at [459, 211] on h3 "Success" at bounding box center [554, 208] width 303 height 20
click at [468, 287] on p "Payment № 42660662" at bounding box center [511, 295] width 189 height 17
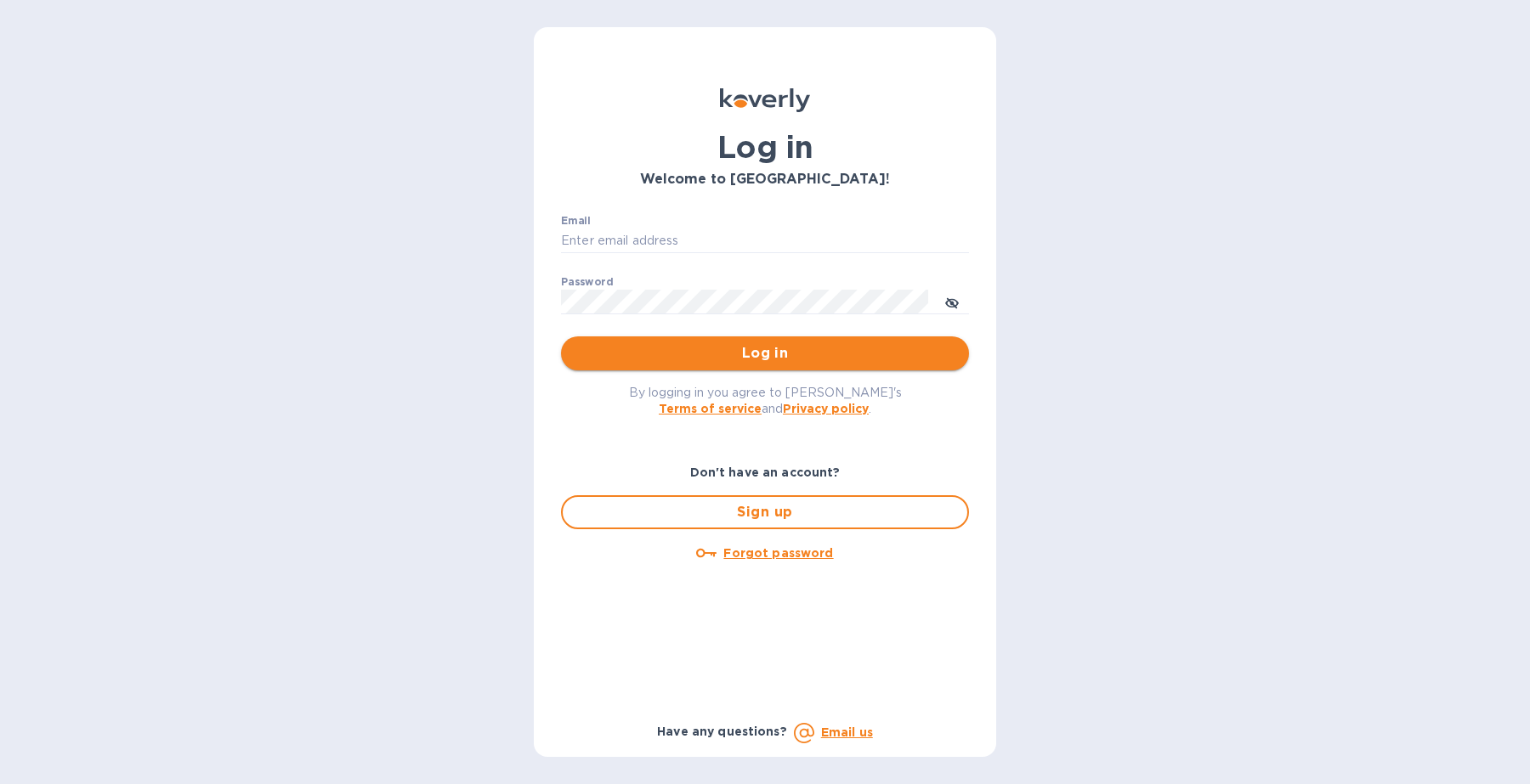
type input "[PERSON_NAME][EMAIL_ADDRESS][DOMAIN_NAME]"
click at [816, 349] on span "Log in" at bounding box center [765, 353] width 381 height 20
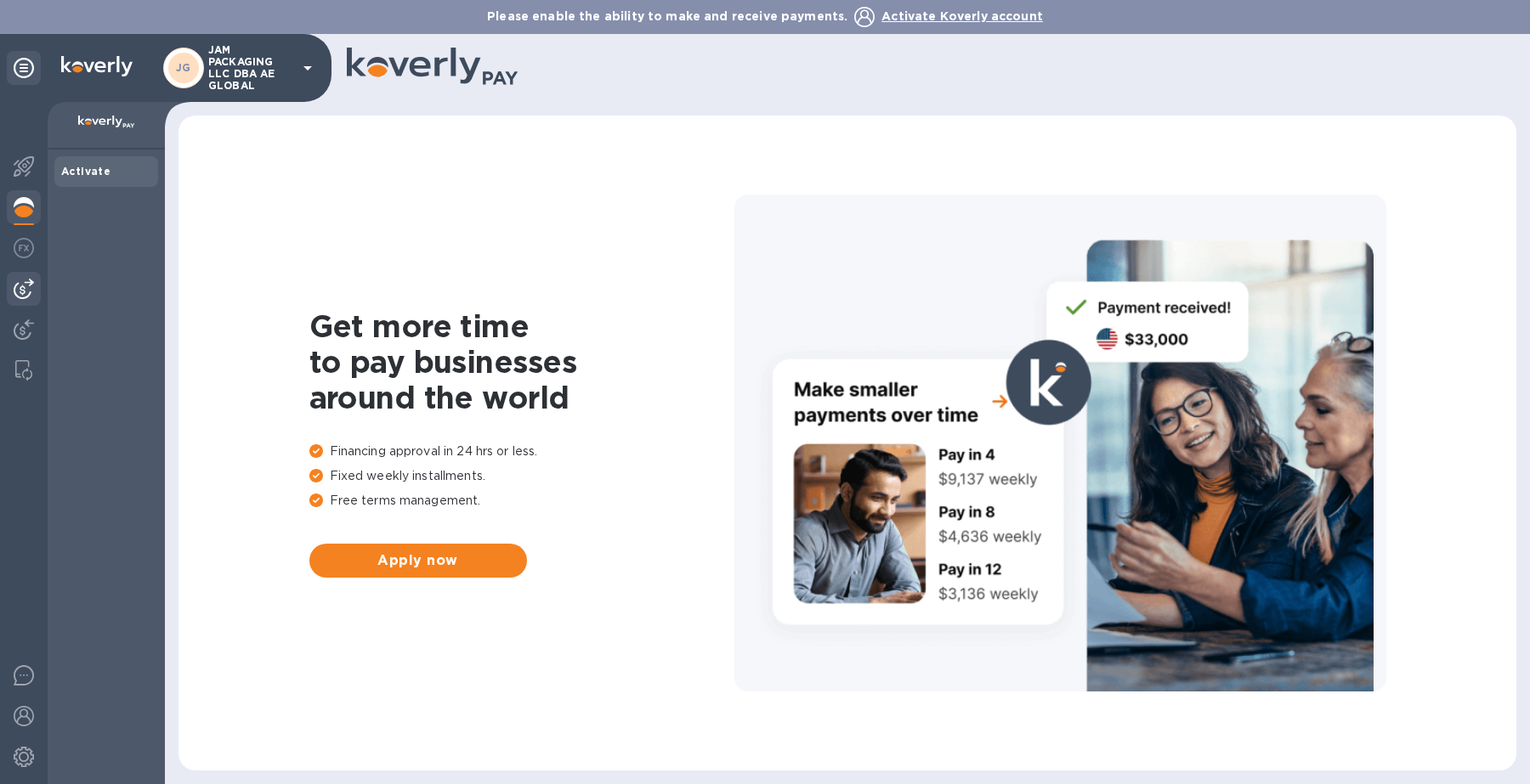
click at [26, 296] on img at bounding box center [24, 289] width 20 height 20
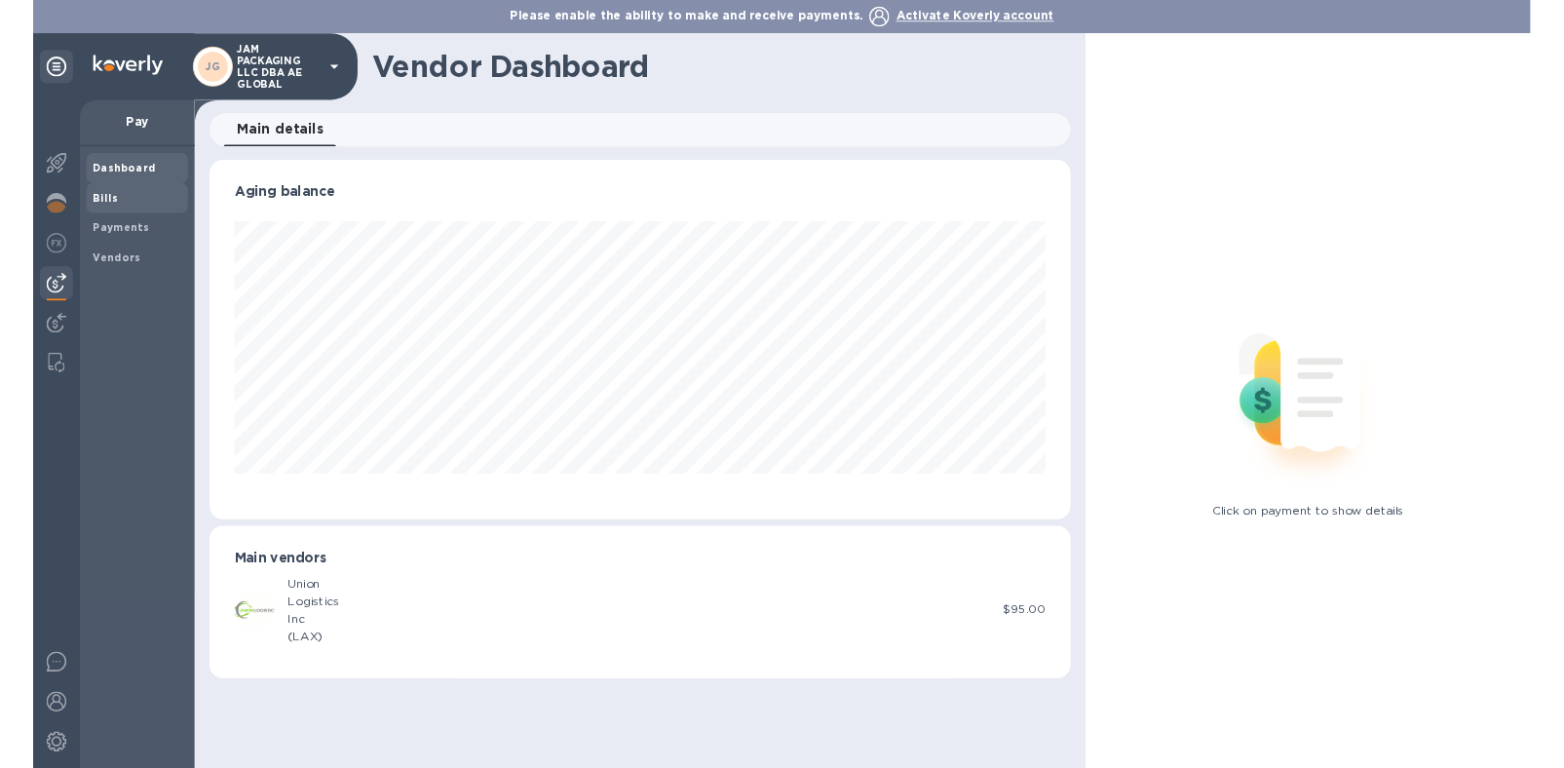
scroll to position [420, 1009]
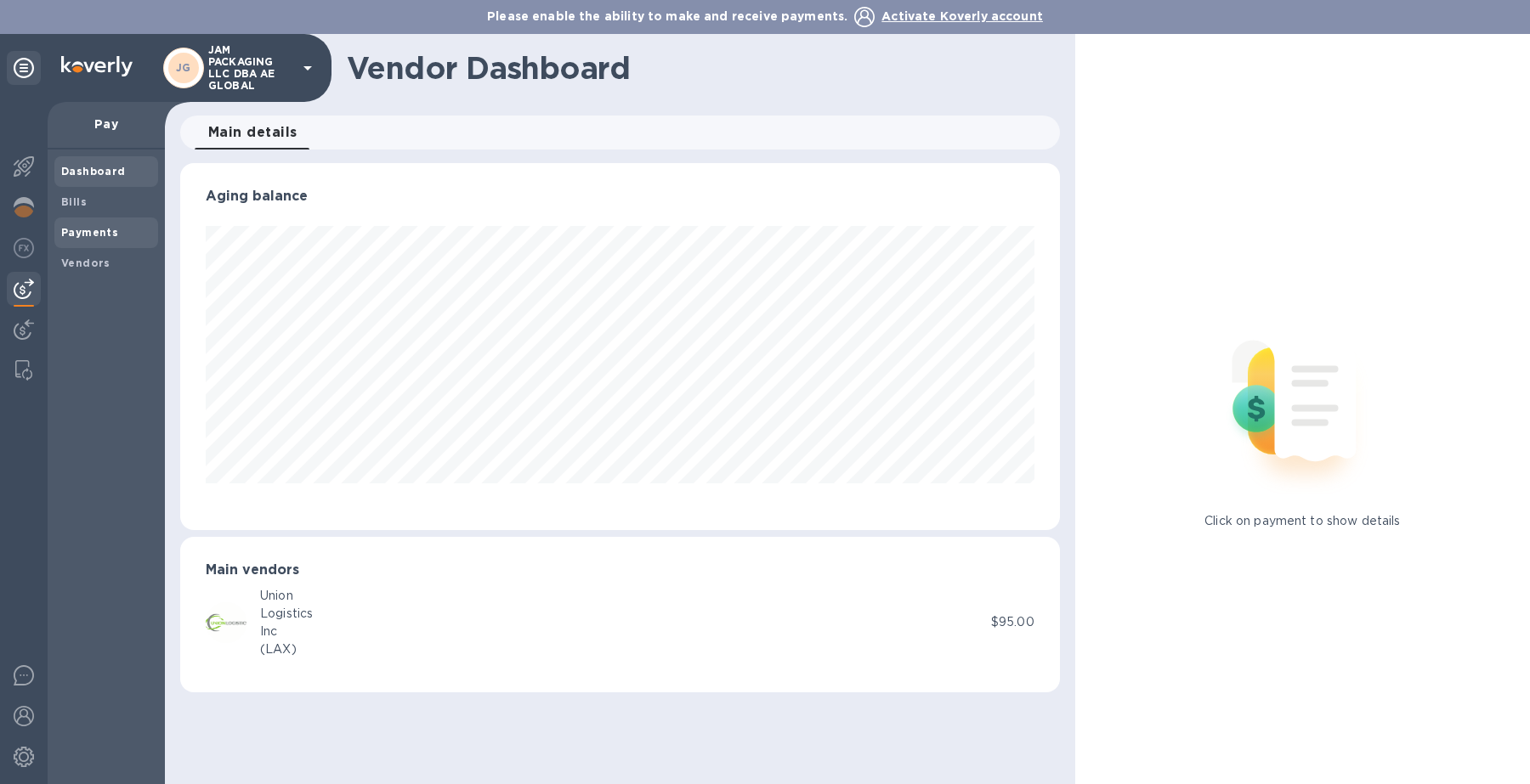
click at [89, 228] on b "Payments" at bounding box center [89, 232] width 57 height 13
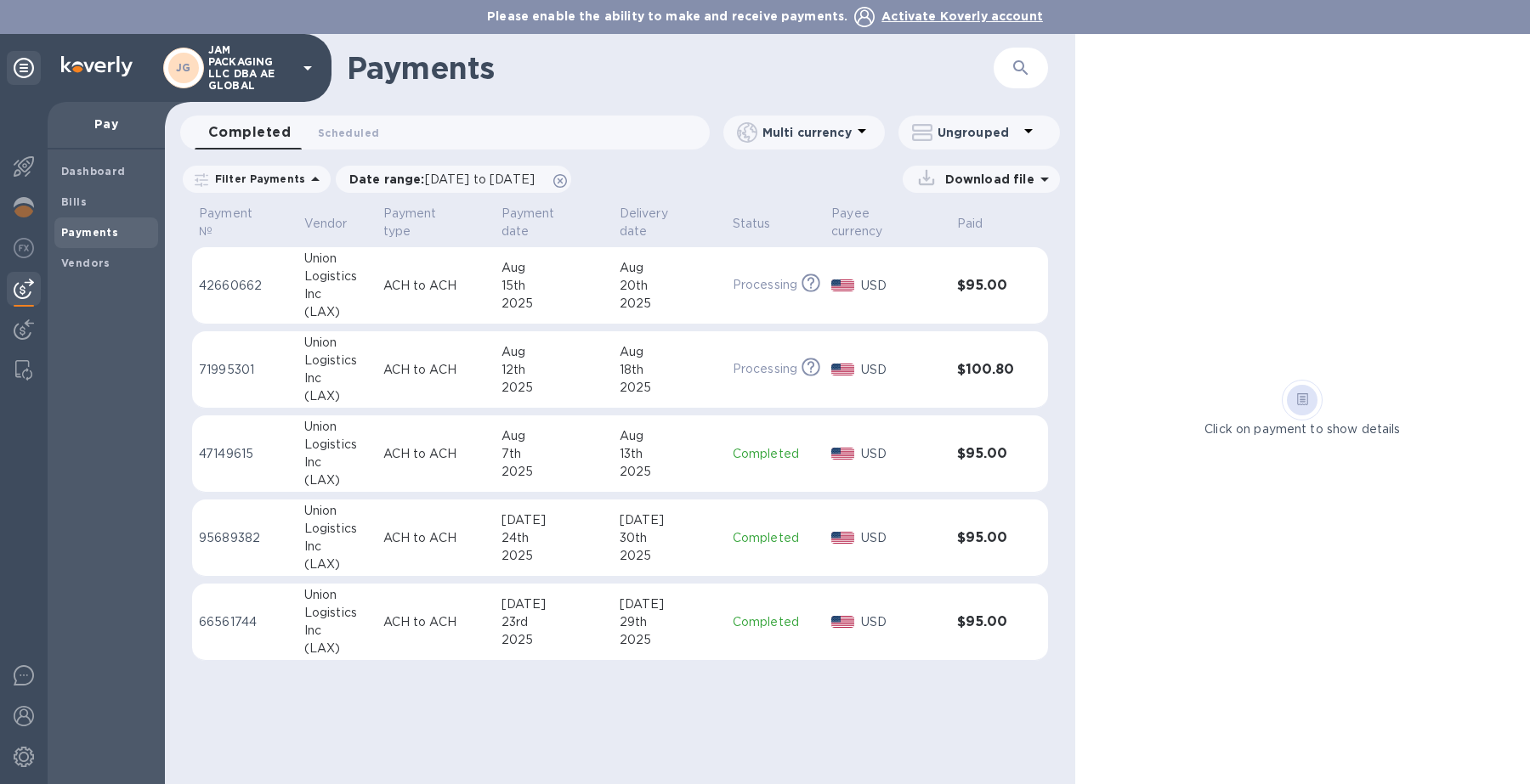
click at [408, 304] on td "ACH to ACH" at bounding box center [435, 286] width 118 height 78
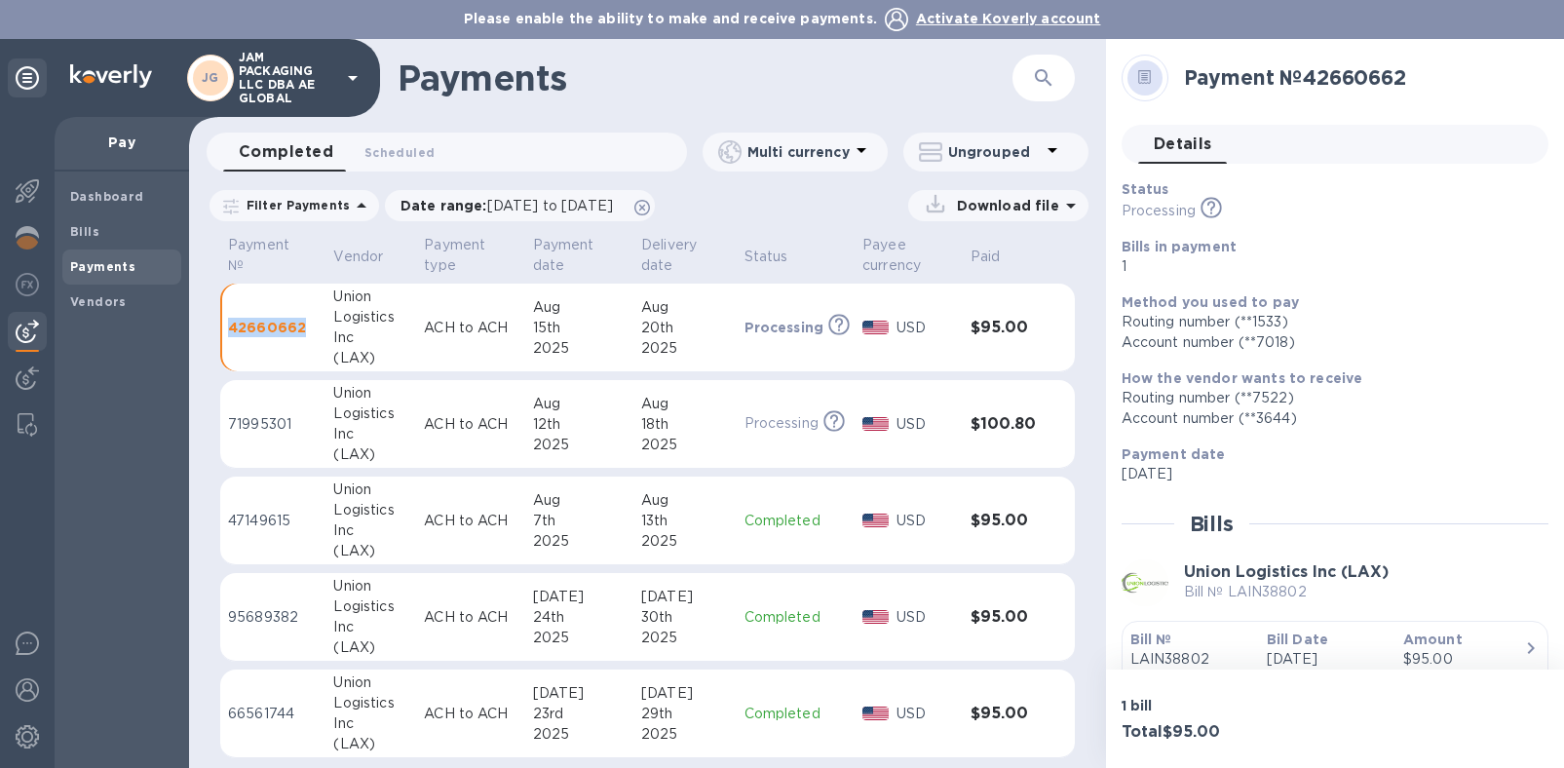
drag, startPoint x: 305, startPoint y: 326, endPoint x: 229, endPoint y: 327, distance: 76.0
click at [229, 327] on p "42660662" at bounding box center [273, 327] width 90 height 19
copy p "42660662"
